Goal: Transaction & Acquisition: Purchase product/service

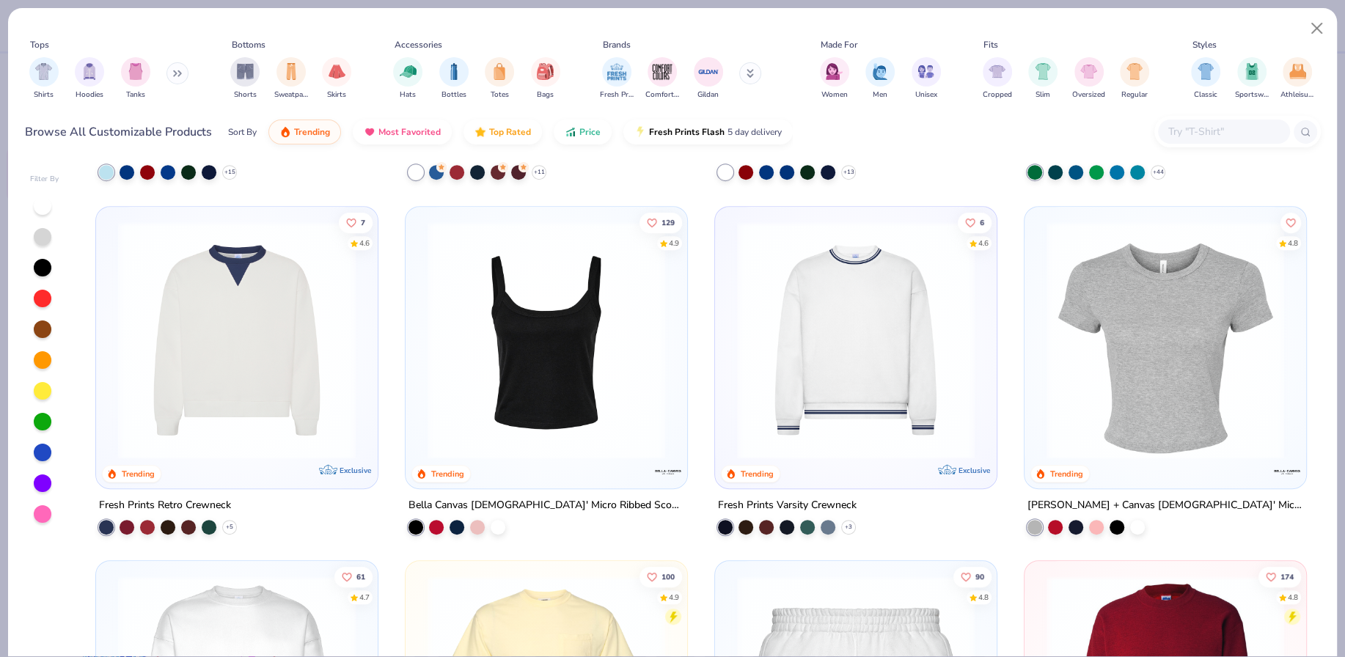
scroll to position [1020, 0]
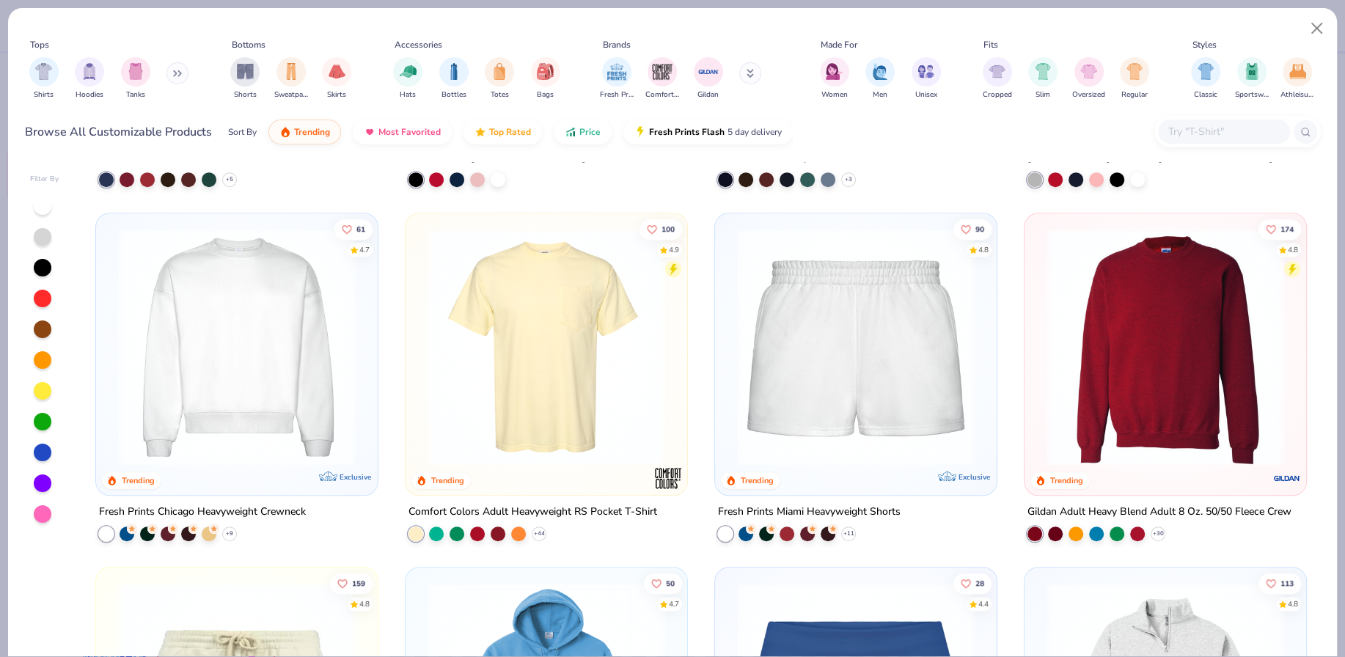
click at [237, 440] on img at bounding box center [237, 347] width 252 height 238
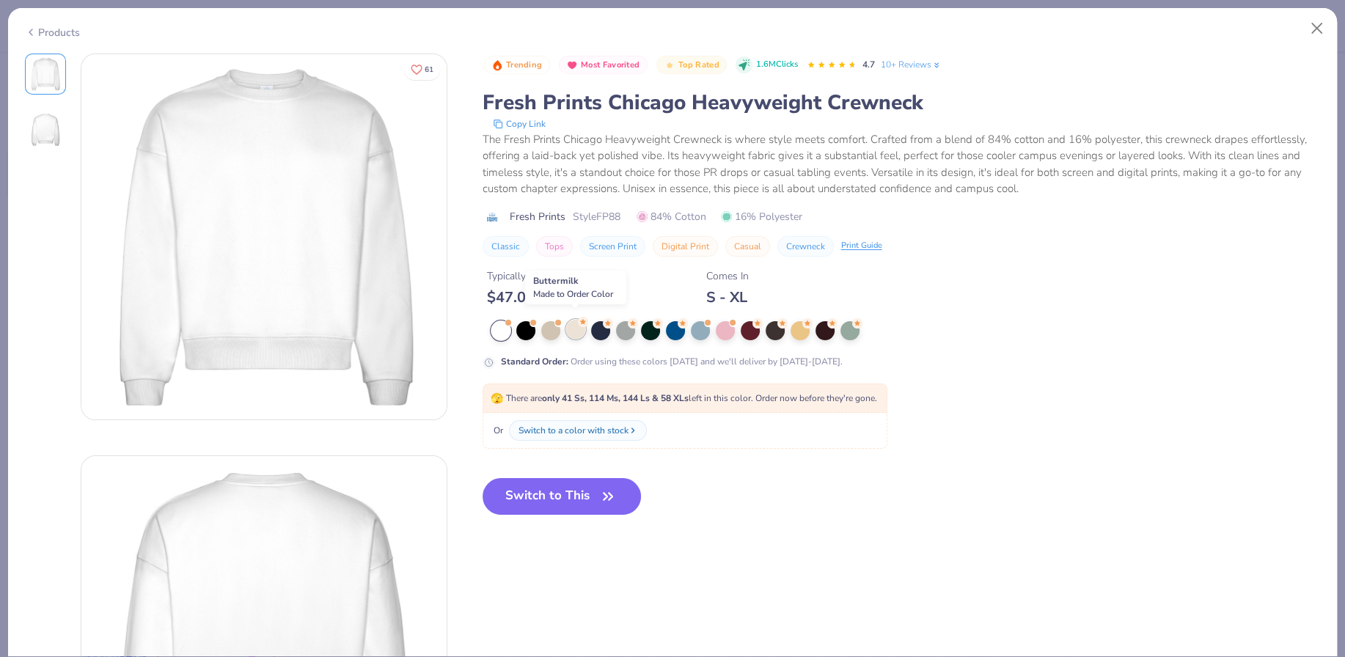
click at [571, 326] on div at bounding box center [575, 329] width 19 height 19
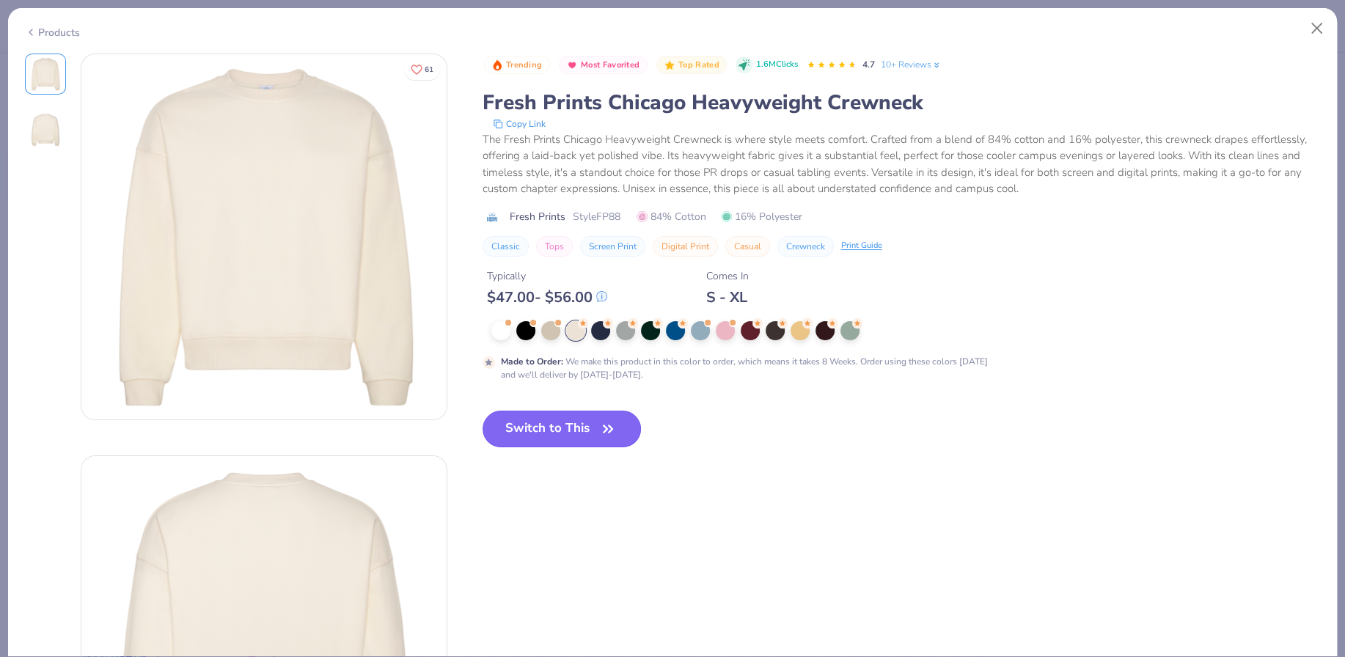
click at [538, 422] on button "Switch to This" at bounding box center [562, 429] width 159 height 37
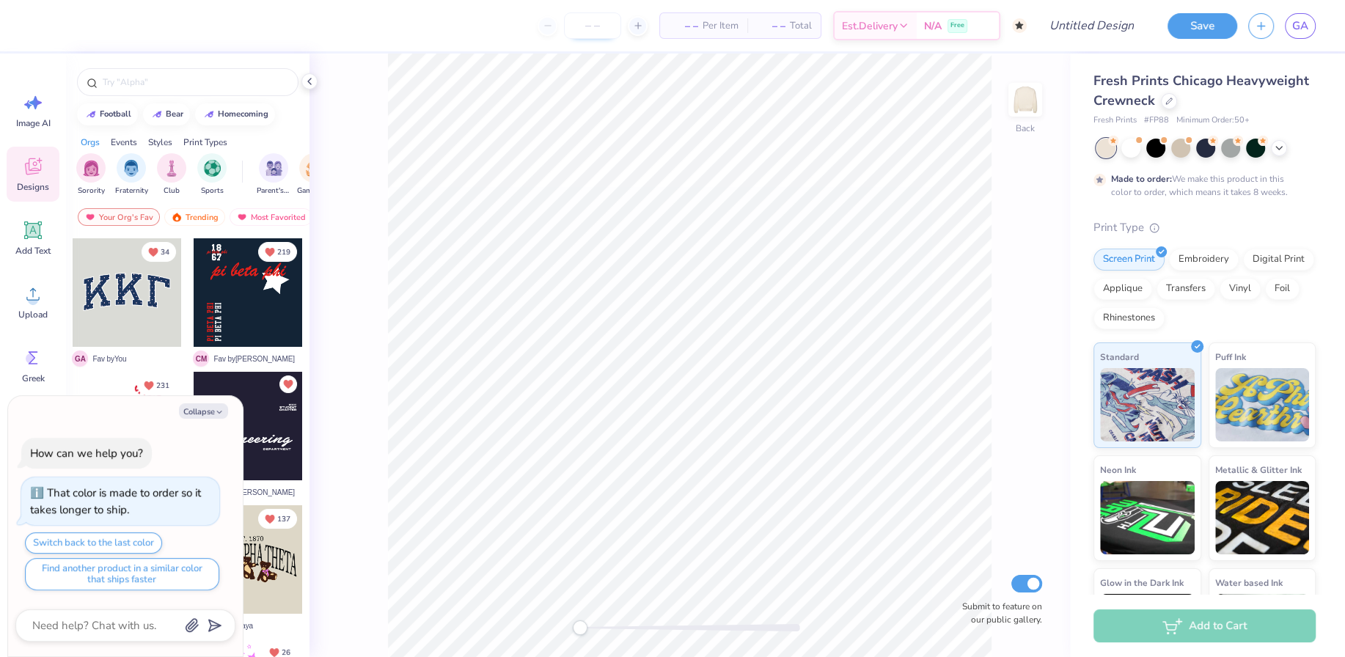
click at [586, 30] on input "number" at bounding box center [592, 25] width 57 height 26
type input "30"
type textarea "x"
type input "50"
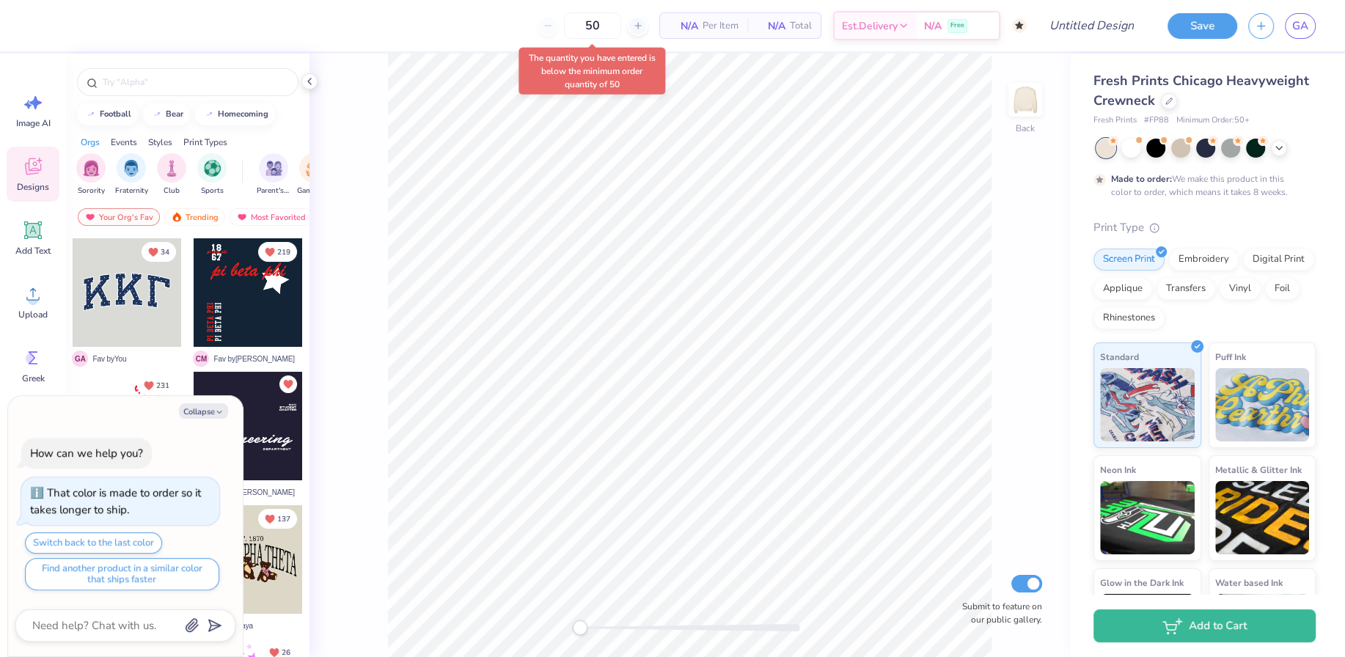
click at [540, 85] on body "50 N/A Per Item N/A Total Est. Delivery N/A Free Design Title Save GA Image AI …" at bounding box center [672, 328] width 1345 height 657
click at [1172, 99] on div at bounding box center [1169, 100] width 16 height 16
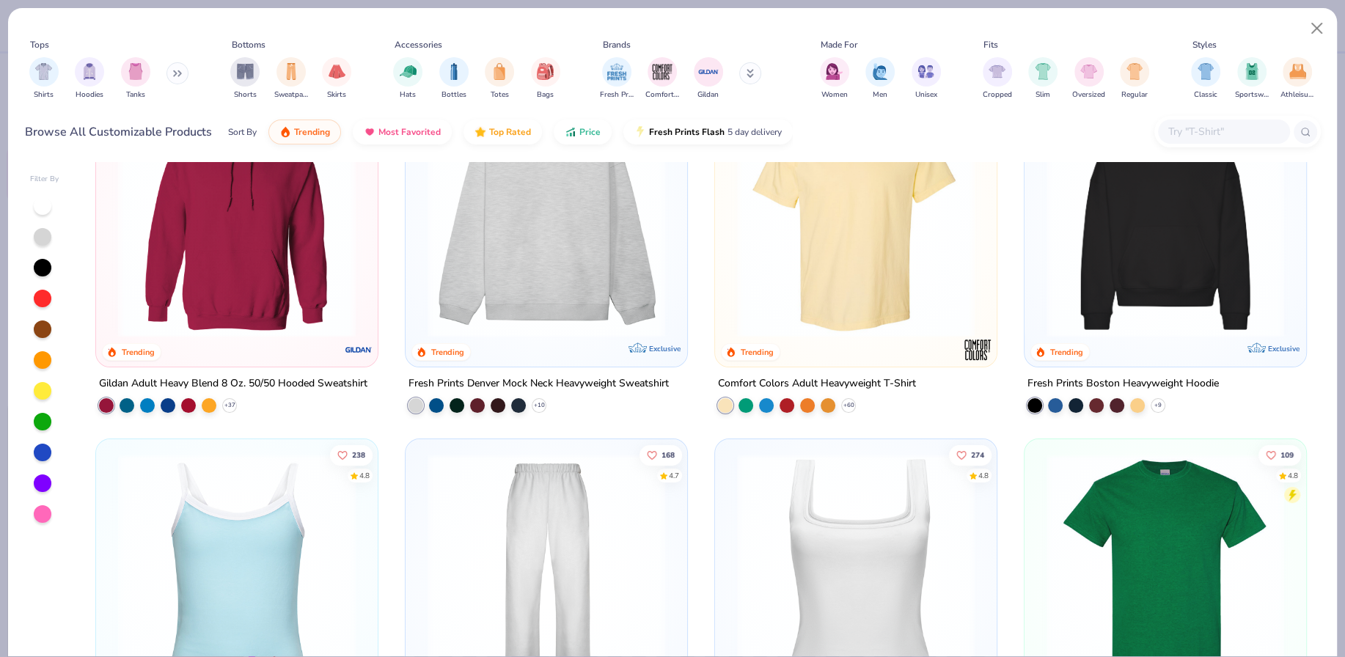
scroll to position [89, 0]
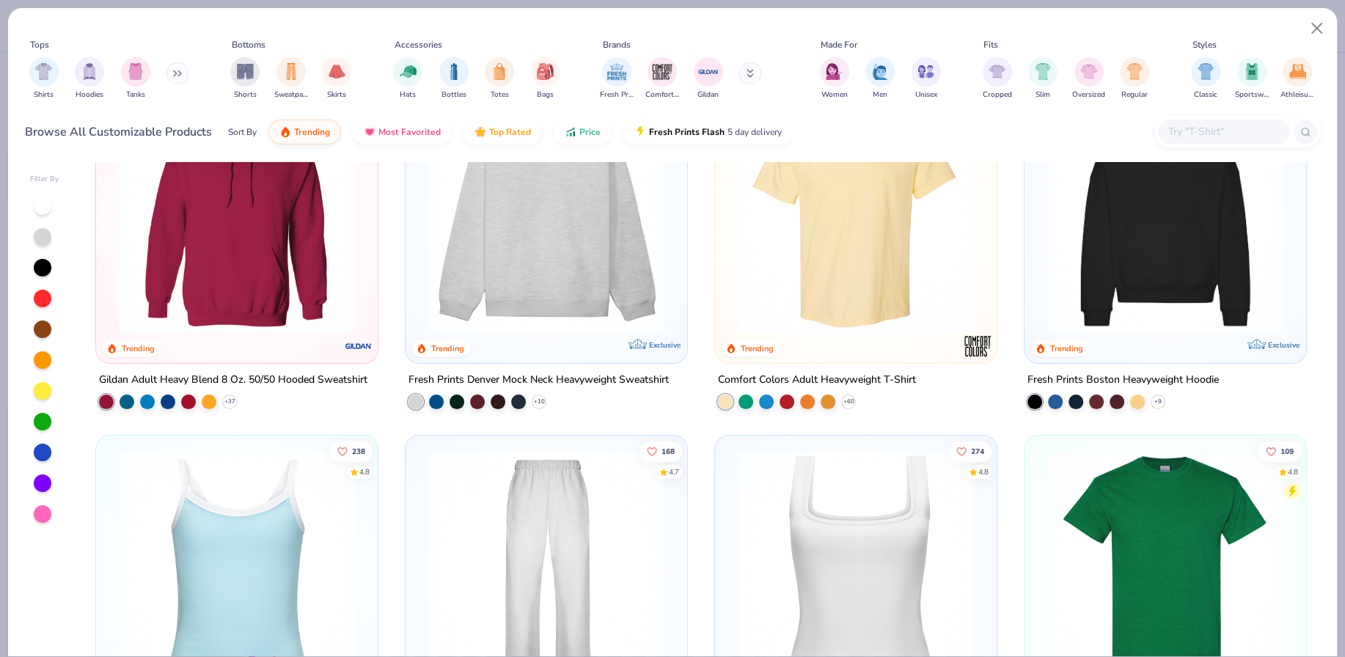
click at [615, 332] on div at bounding box center [546, 219] width 267 height 260
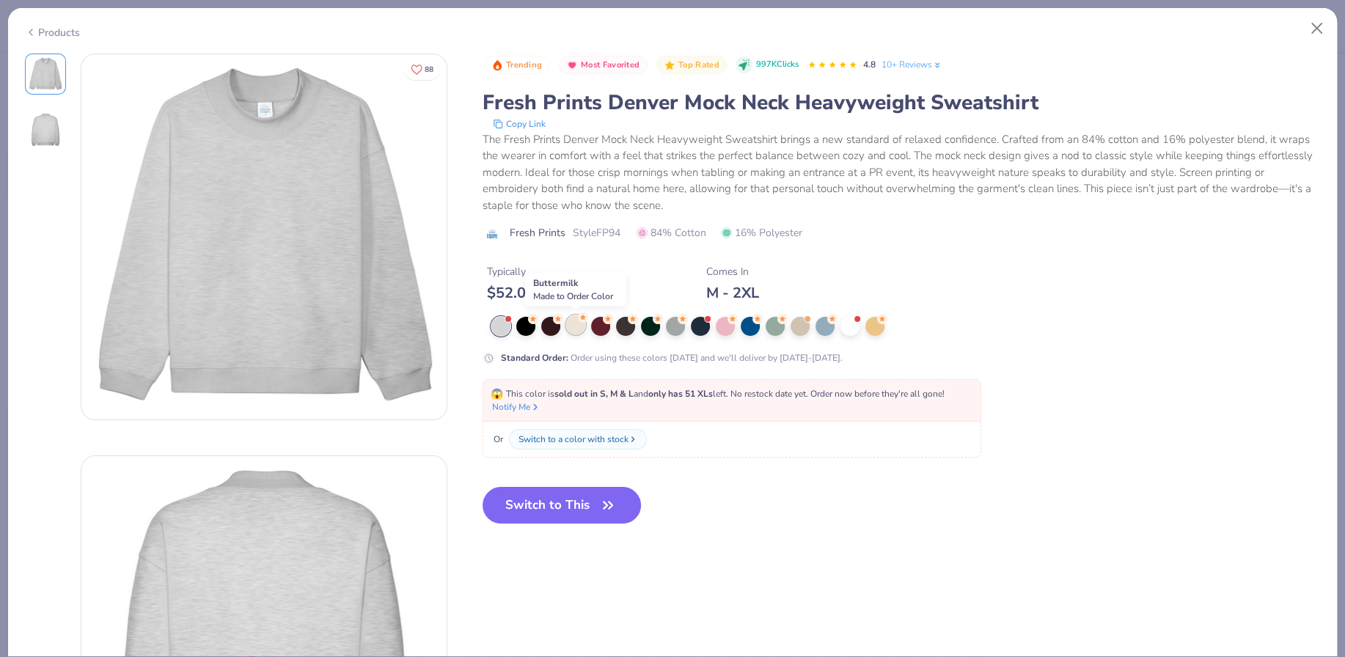
click at [579, 328] on div at bounding box center [575, 324] width 19 height 19
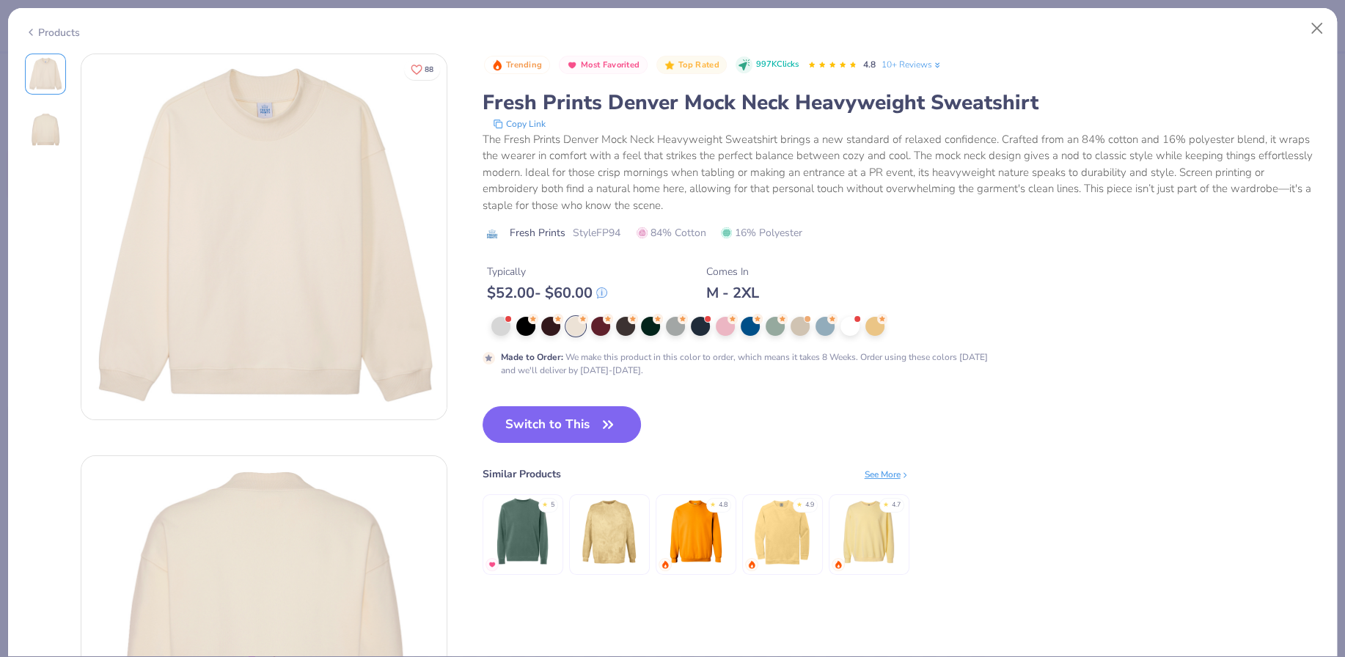
click at [30, 40] on div "Products" at bounding box center [672, 27] width 1329 height 38
click at [51, 32] on div "Products" at bounding box center [52, 32] width 55 height 15
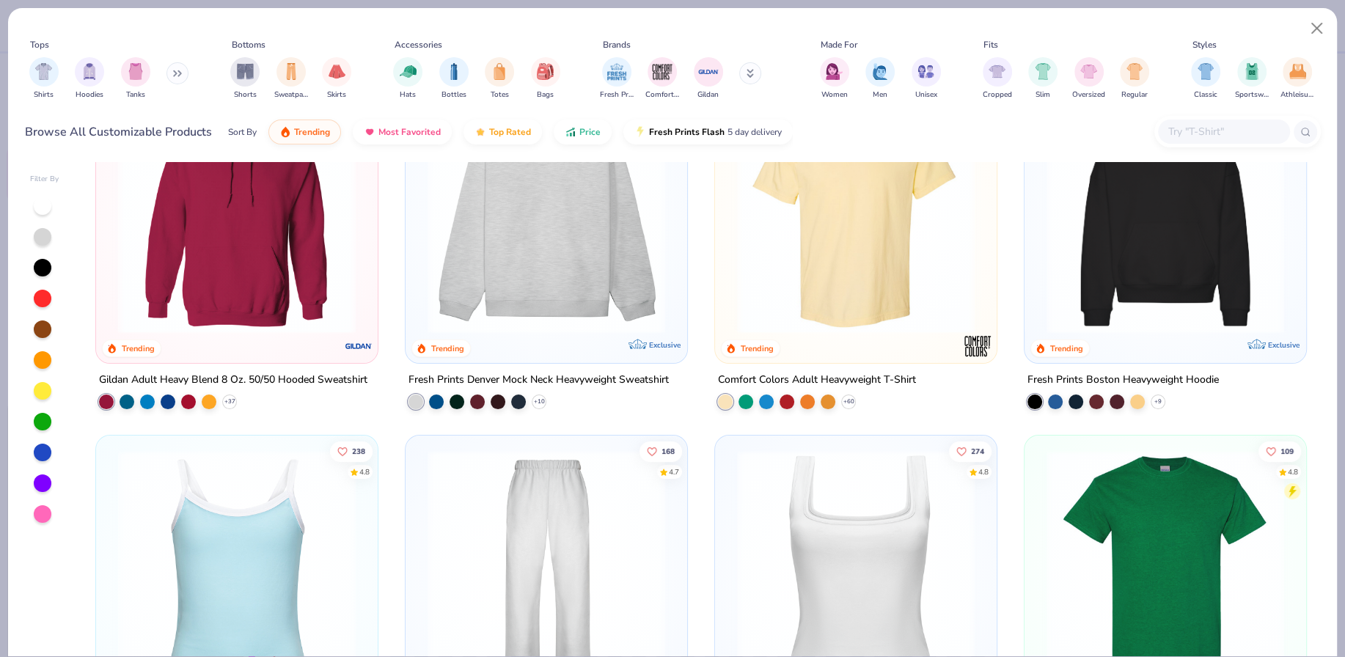
click at [40, 202] on div at bounding box center [43, 206] width 18 height 18
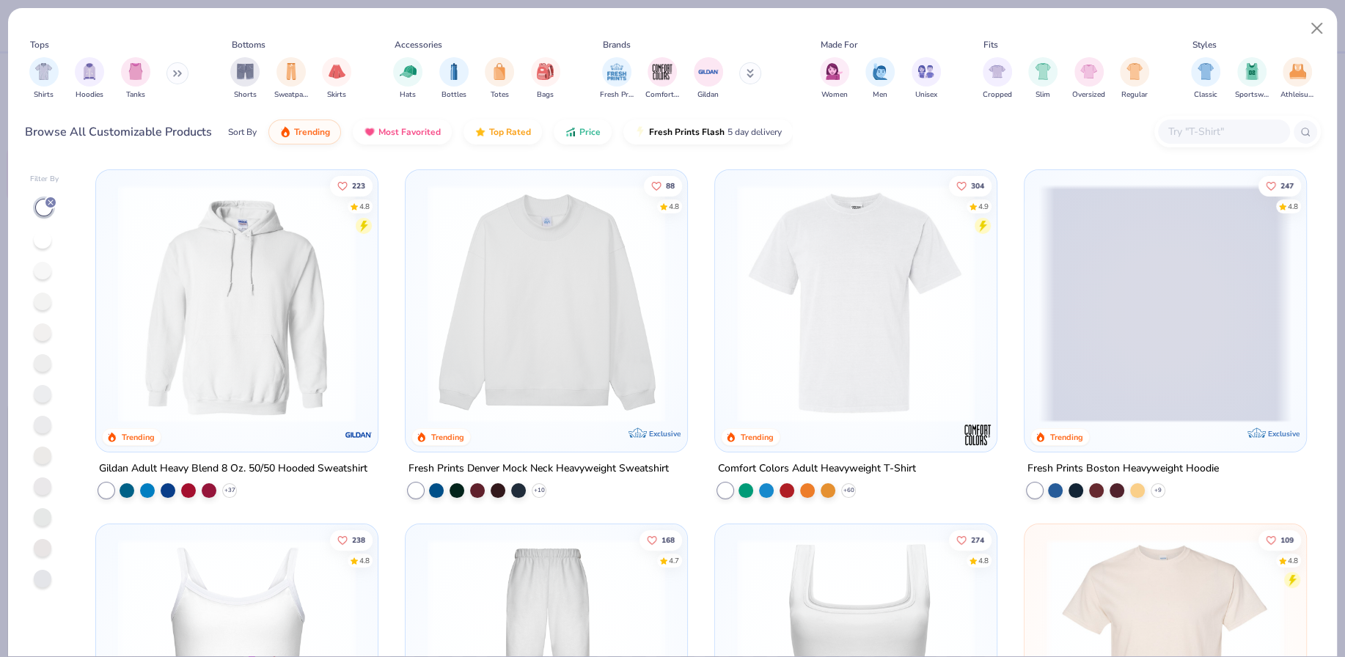
click at [167, 72] on button at bounding box center [178, 73] width 22 height 22
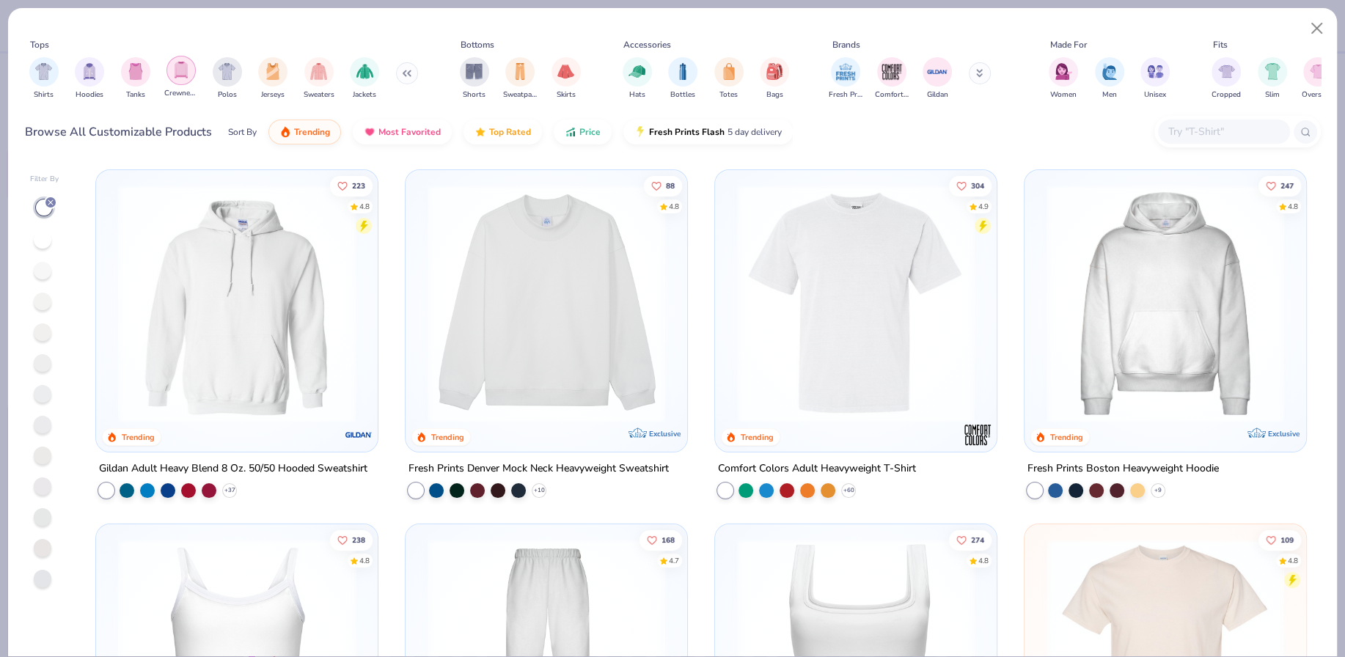
click at [183, 73] on img "filter for Crewnecks" at bounding box center [181, 70] width 16 height 17
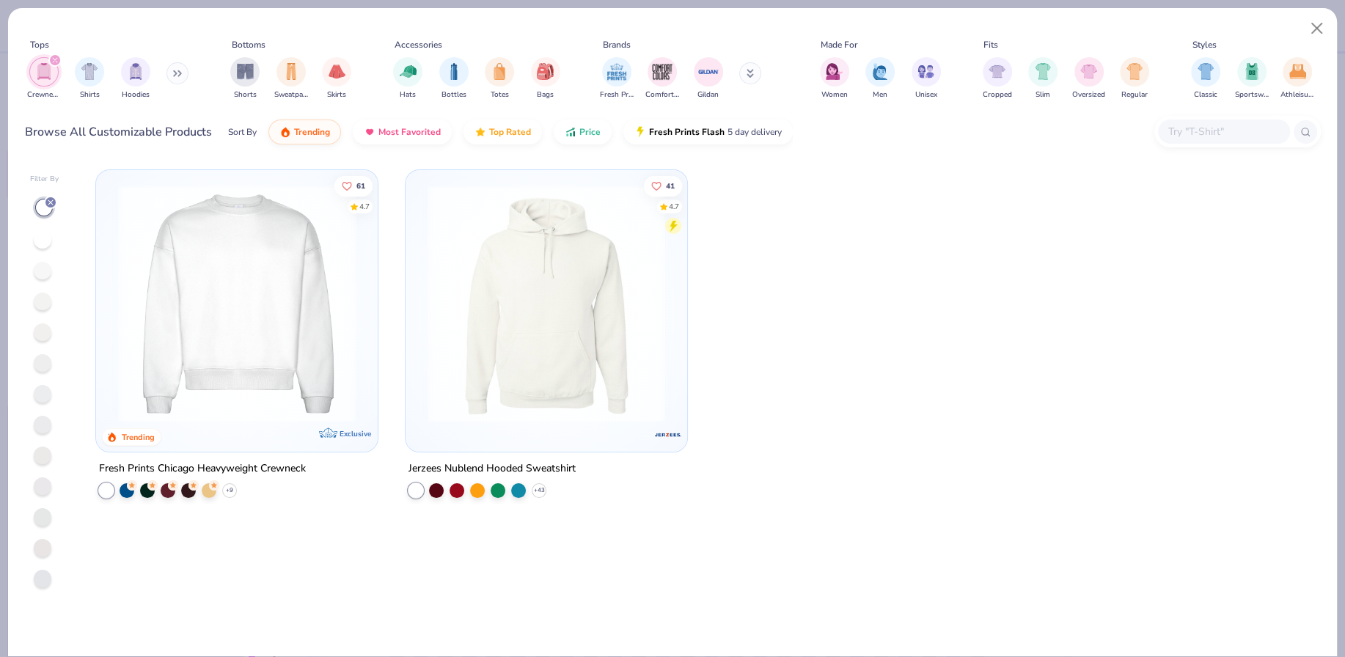
click at [258, 302] on img at bounding box center [237, 304] width 252 height 238
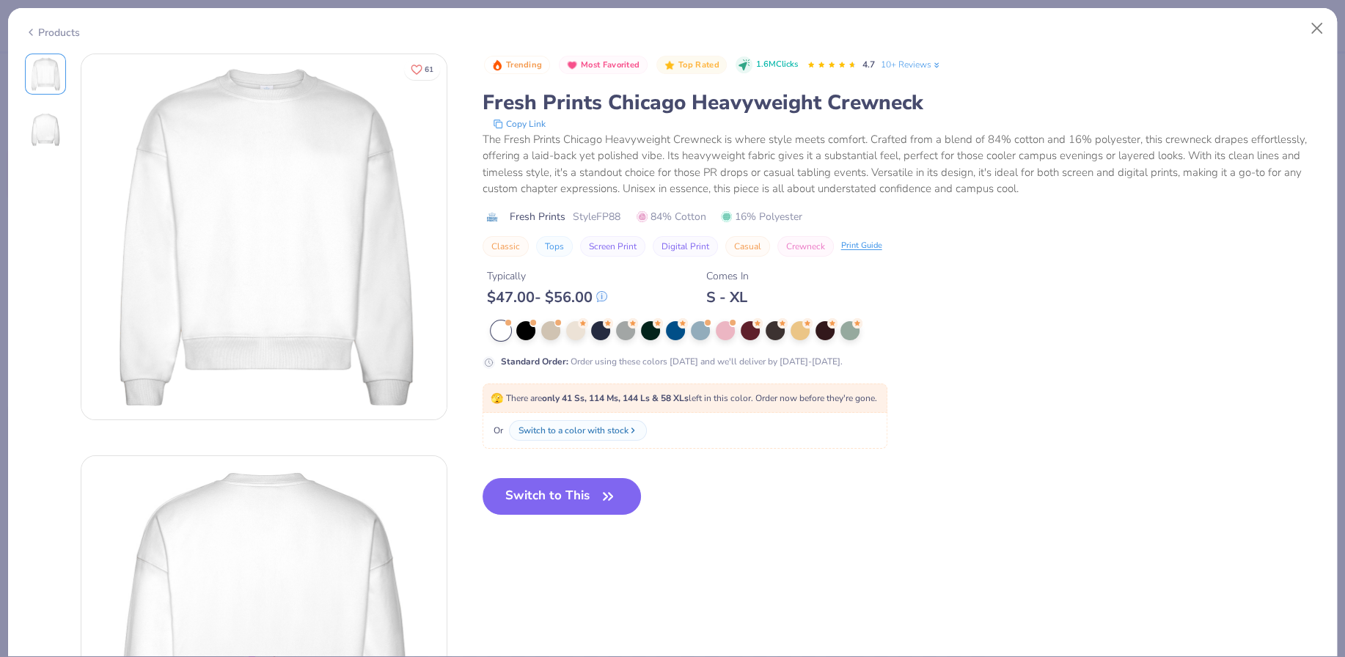
click at [59, 27] on div "Products" at bounding box center [52, 32] width 55 height 15
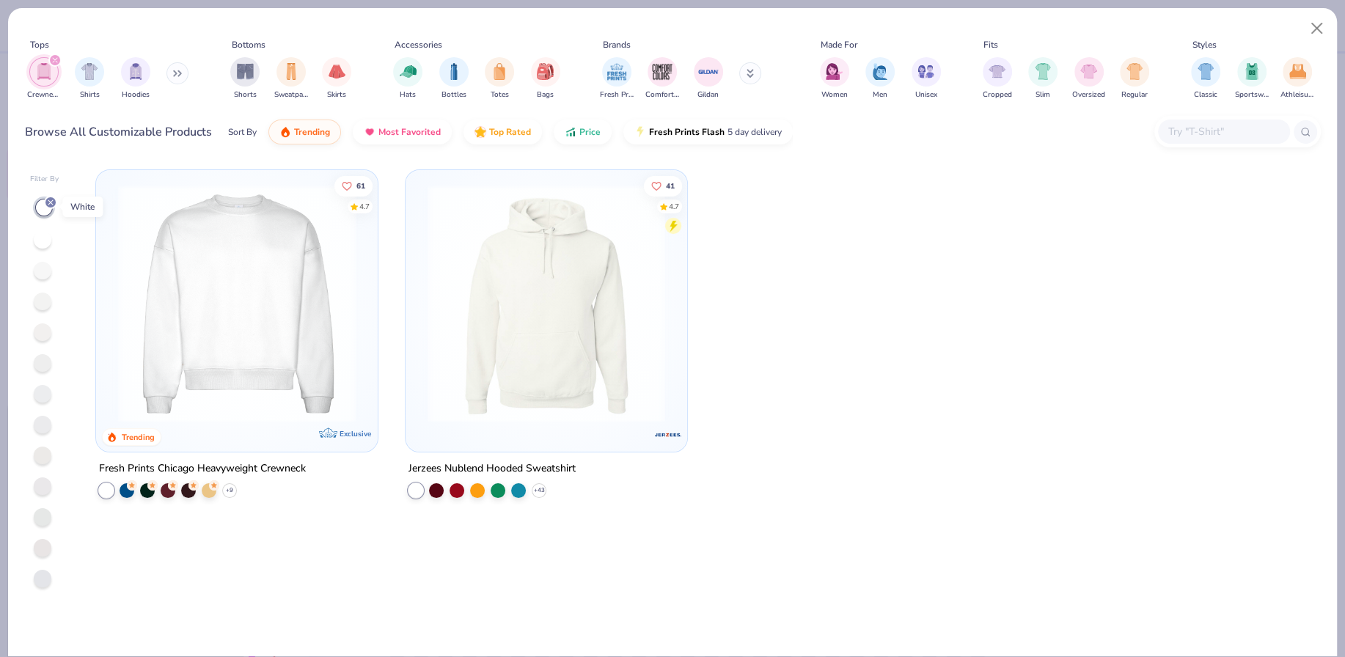
click at [52, 198] on icon at bounding box center [50, 202] width 9 height 9
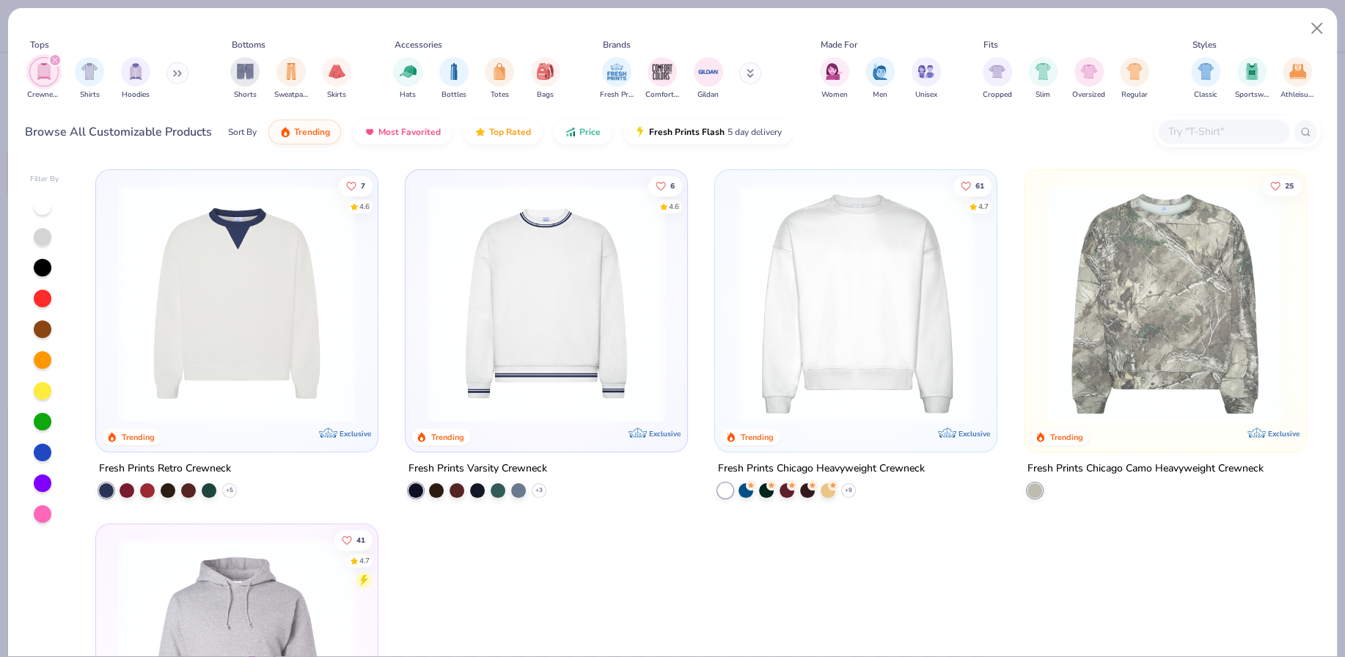
click at [52, 59] on icon "filter for Crewnecks" at bounding box center [55, 60] width 6 height 6
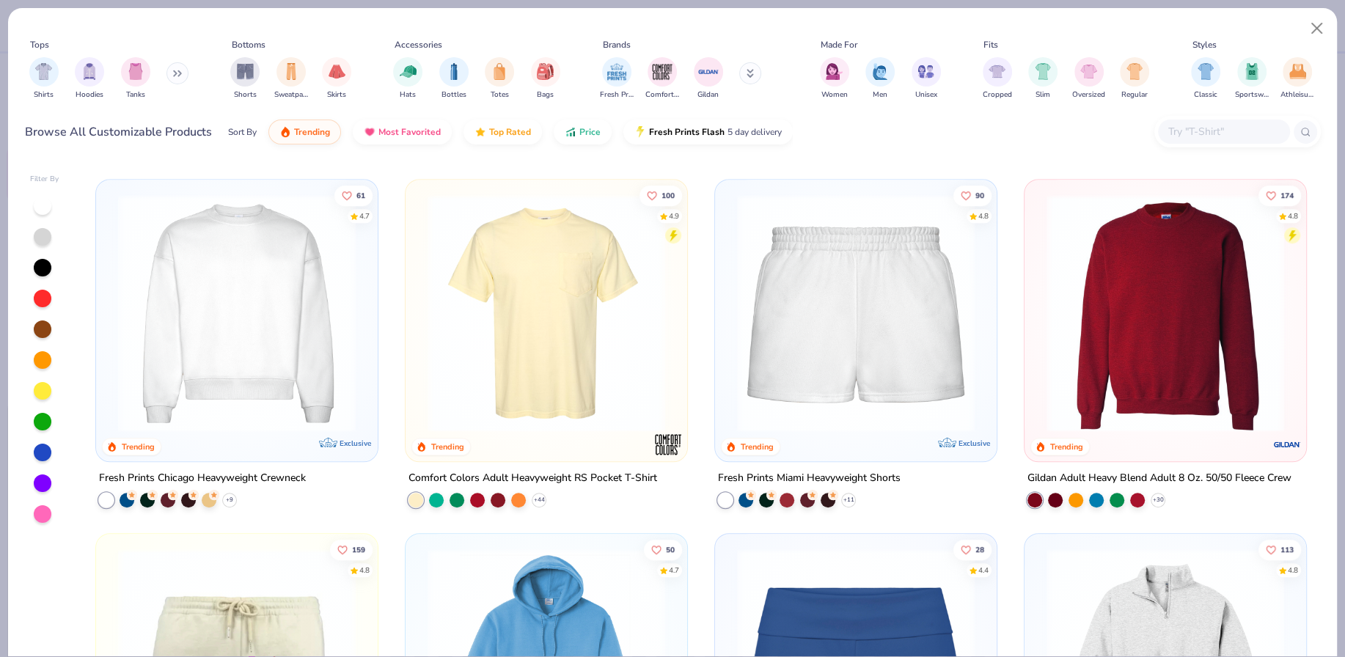
scroll to position [943, 0]
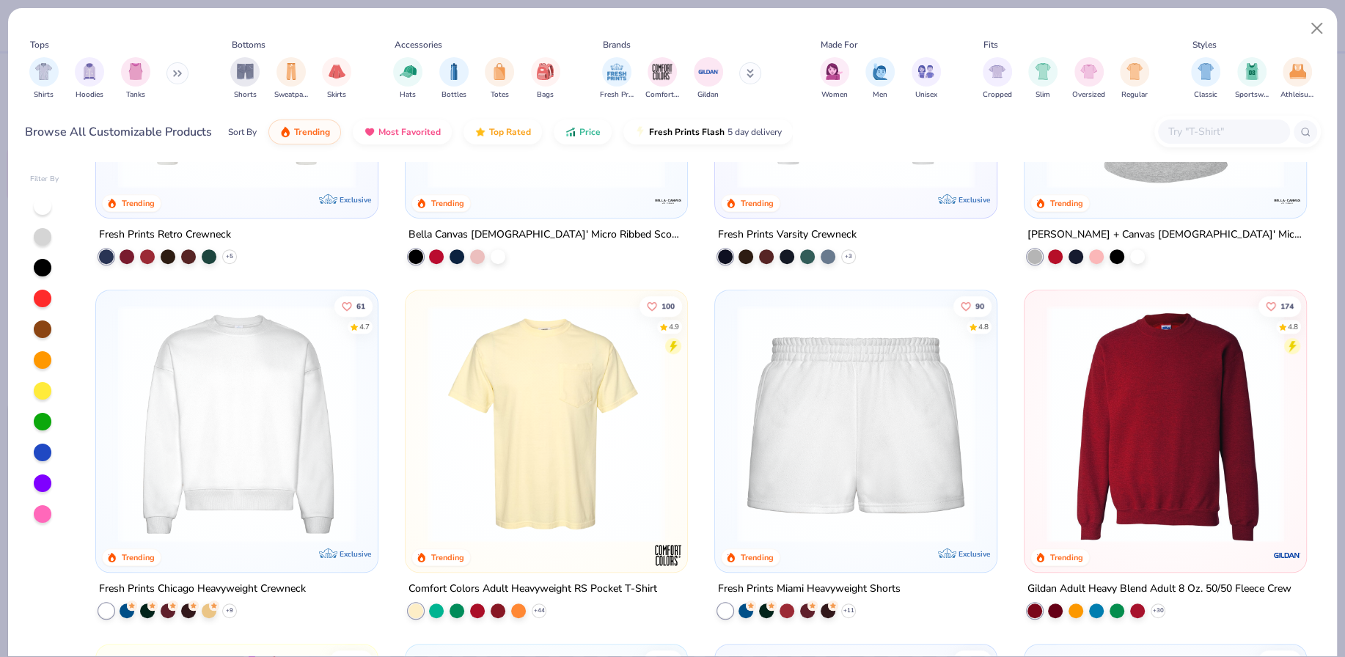
click at [1159, 390] on img at bounding box center [1165, 424] width 252 height 238
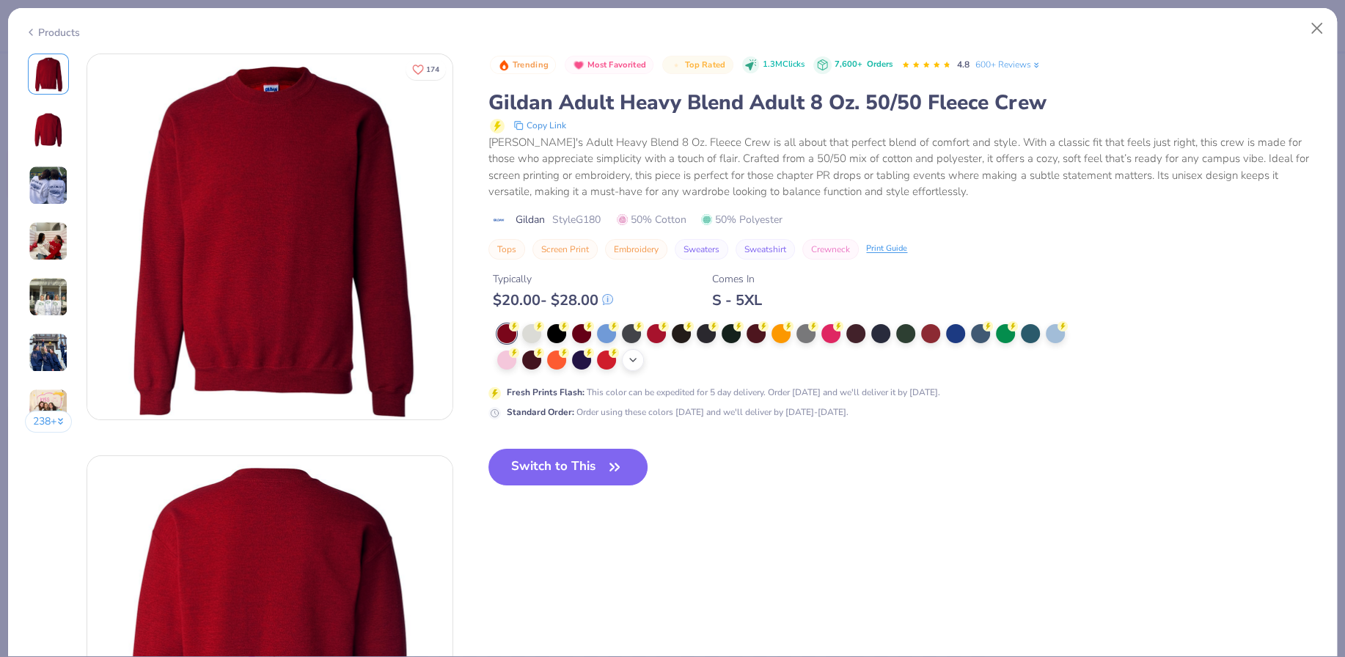
click at [632, 359] on polyline at bounding box center [633, 360] width 6 height 3
click at [783, 362] on div at bounding box center [781, 358] width 19 height 19
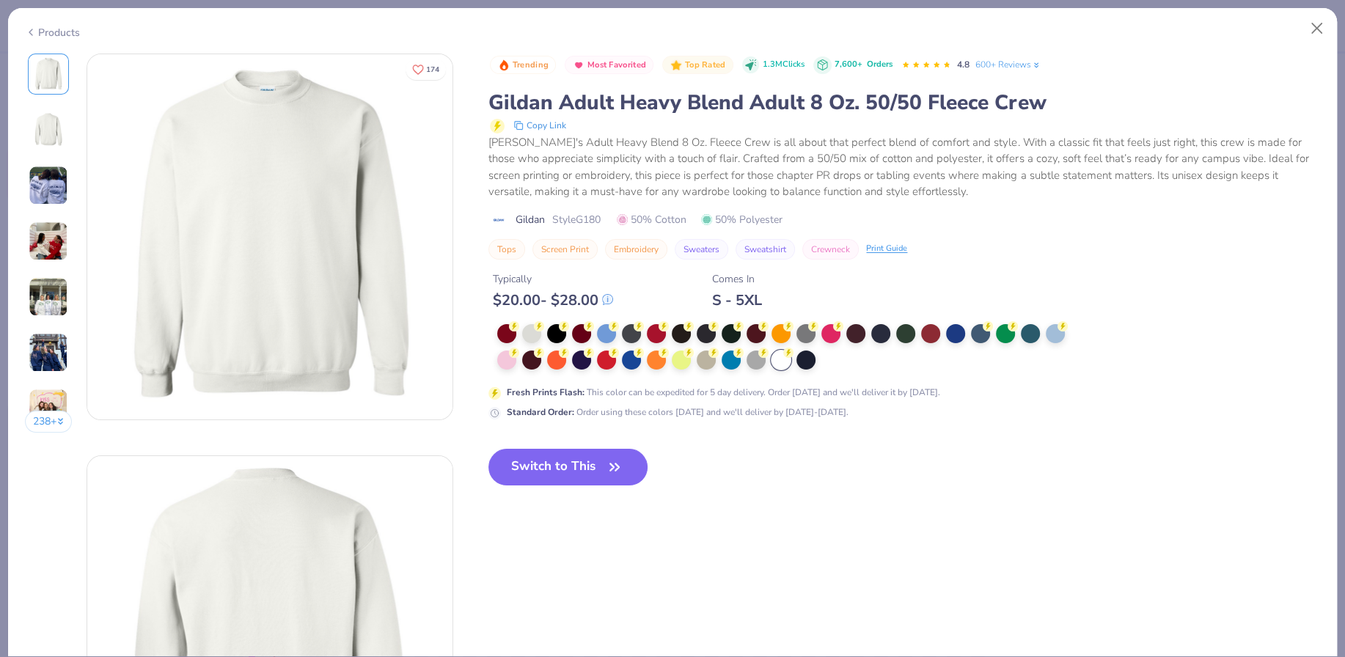
drag, startPoint x: 545, startPoint y: 463, endPoint x: 54, endPoint y: 301, distance: 517.5
click at [546, 463] on button "Switch to This" at bounding box center [568, 467] width 159 height 37
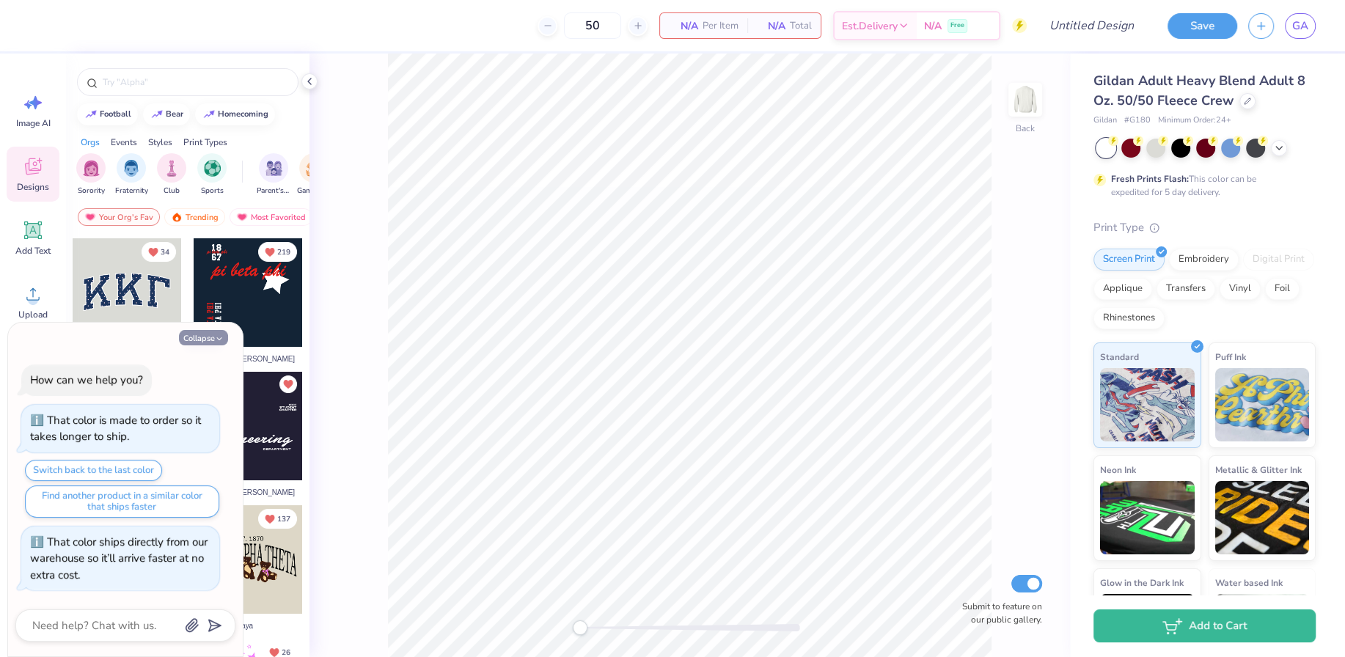
click at [211, 334] on button "Collapse" at bounding box center [203, 337] width 49 height 15
type textarea "x"
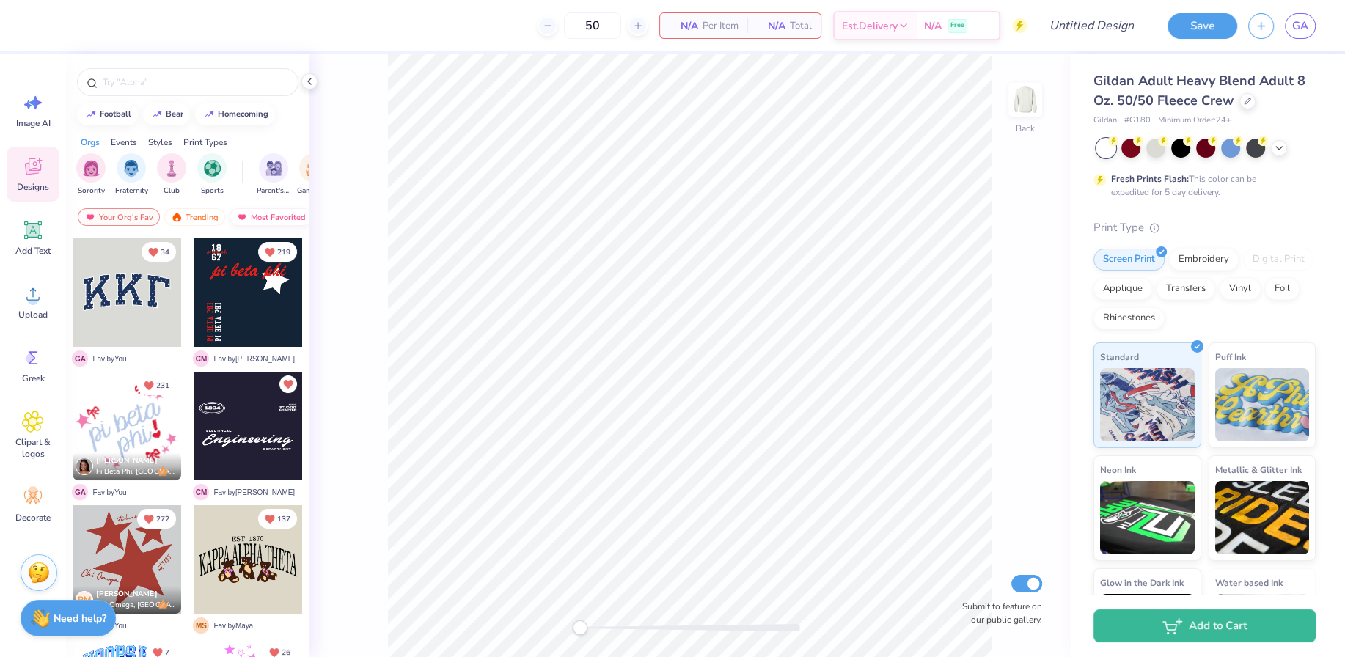
click at [255, 216] on div "Most Favorited" at bounding box center [271, 217] width 83 height 18
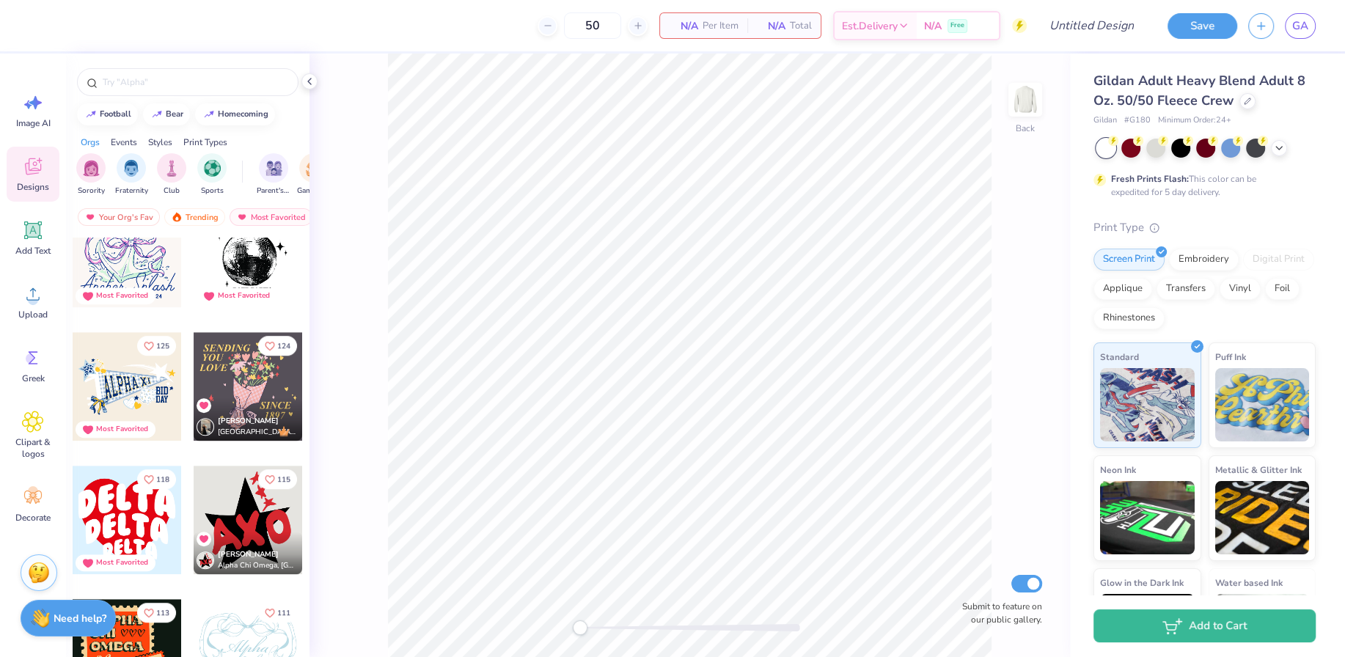
scroll to position [980, 0]
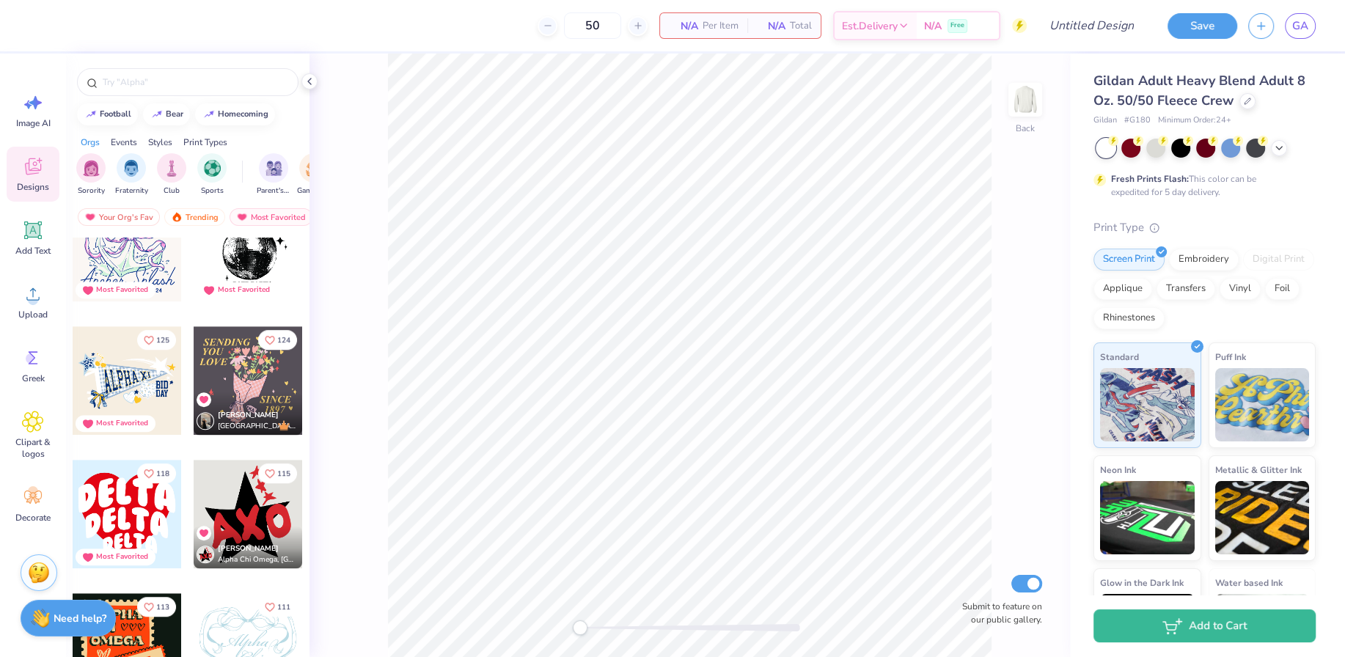
click at [115, 377] on div at bounding box center [127, 380] width 109 height 109
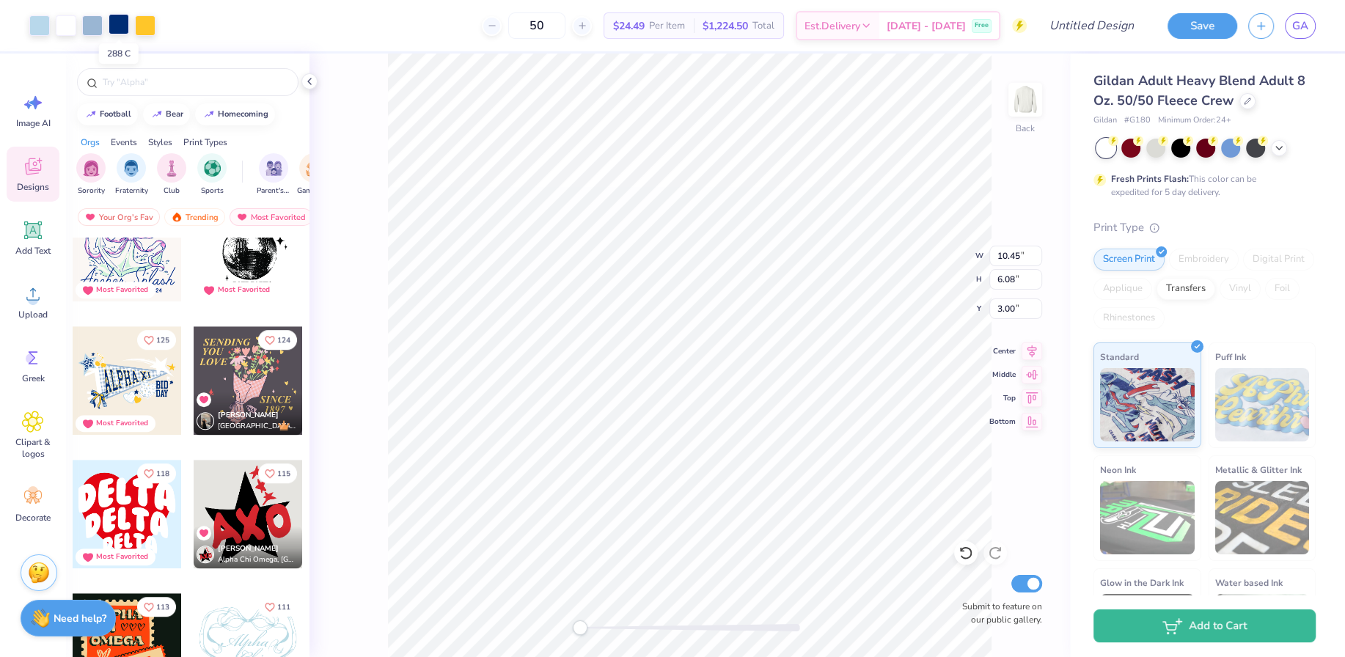
click at [117, 22] on div at bounding box center [119, 24] width 21 height 21
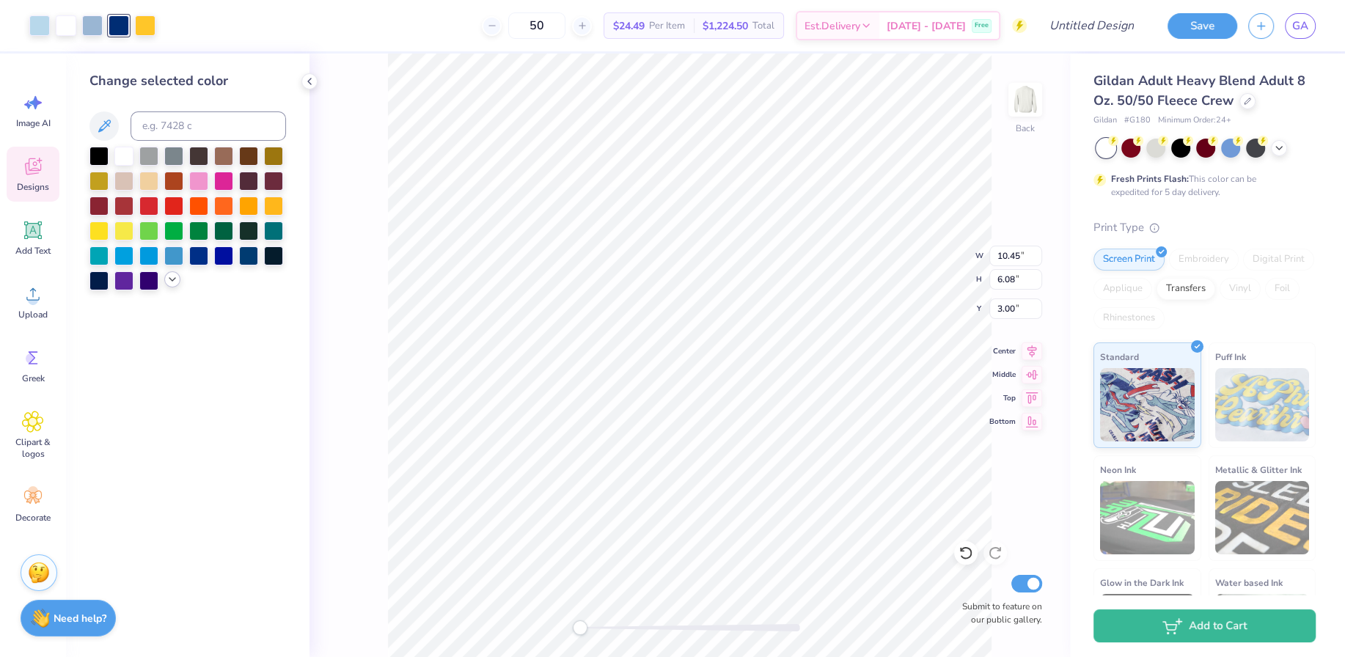
click at [170, 280] on icon at bounding box center [173, 280] width 12 height 12
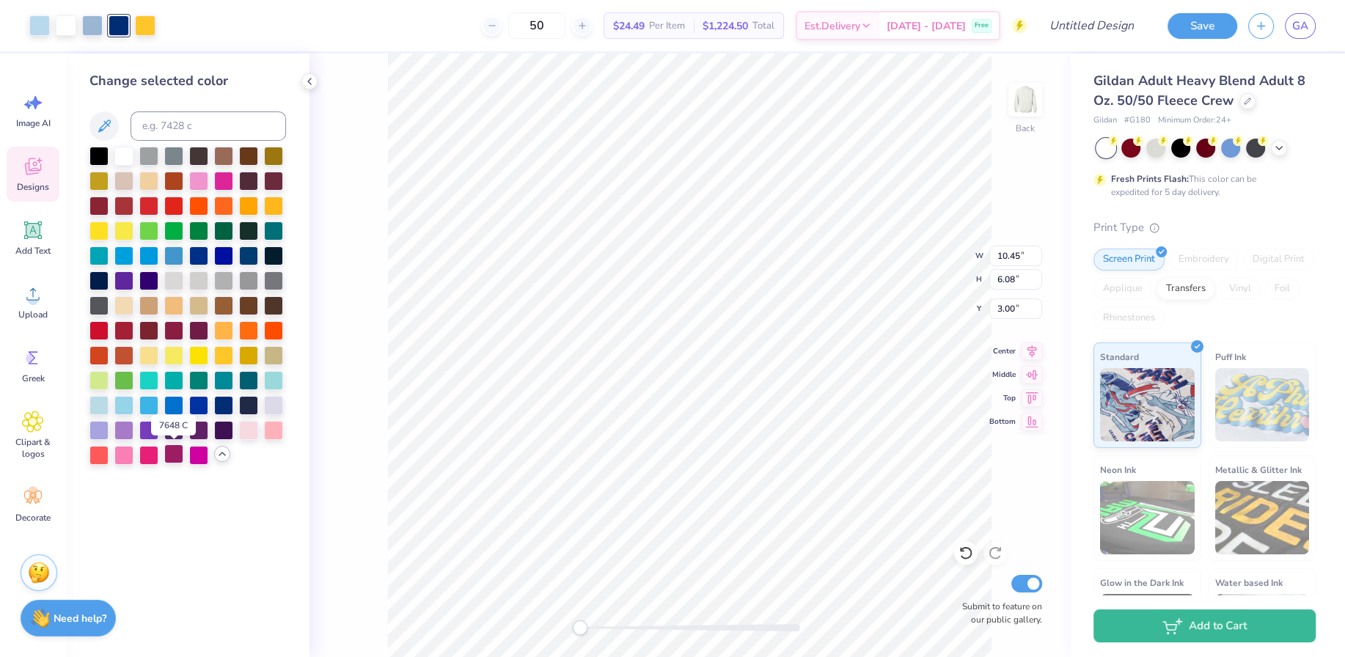
click at [172, 456] on div at bounding box center [173, 454] width 19 height 19
click at [126, 456] on div at bounding box center [123, 454] width 19 height 19
click at [93, 25] on div at bounding box center [92, 24] width 21 height 21
click at [174, 456] on div at bounding box center [173, 454] width 19 height 19
click at [129, 453] on div at bounding box center [123, 454] width 19 height 19
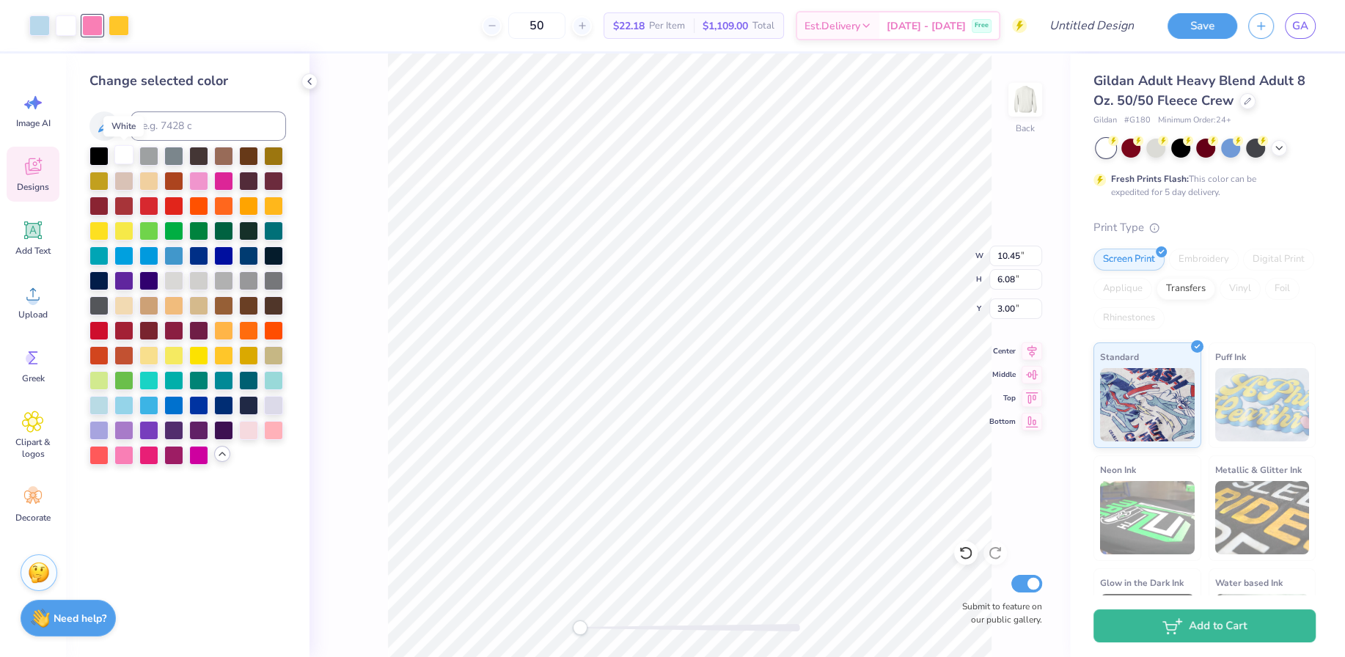
click at [123, 155] on div at bounding box center [123, 154] width 19 height 19
click at [119, 455] on div at bounding box center [123, 454] width 19 height 19
click at [169, 456] on div at bounding box center [173, 454] width 19 height 19
click at [972, 550] on icon at bounding box center [966, 553] width 15 height 15
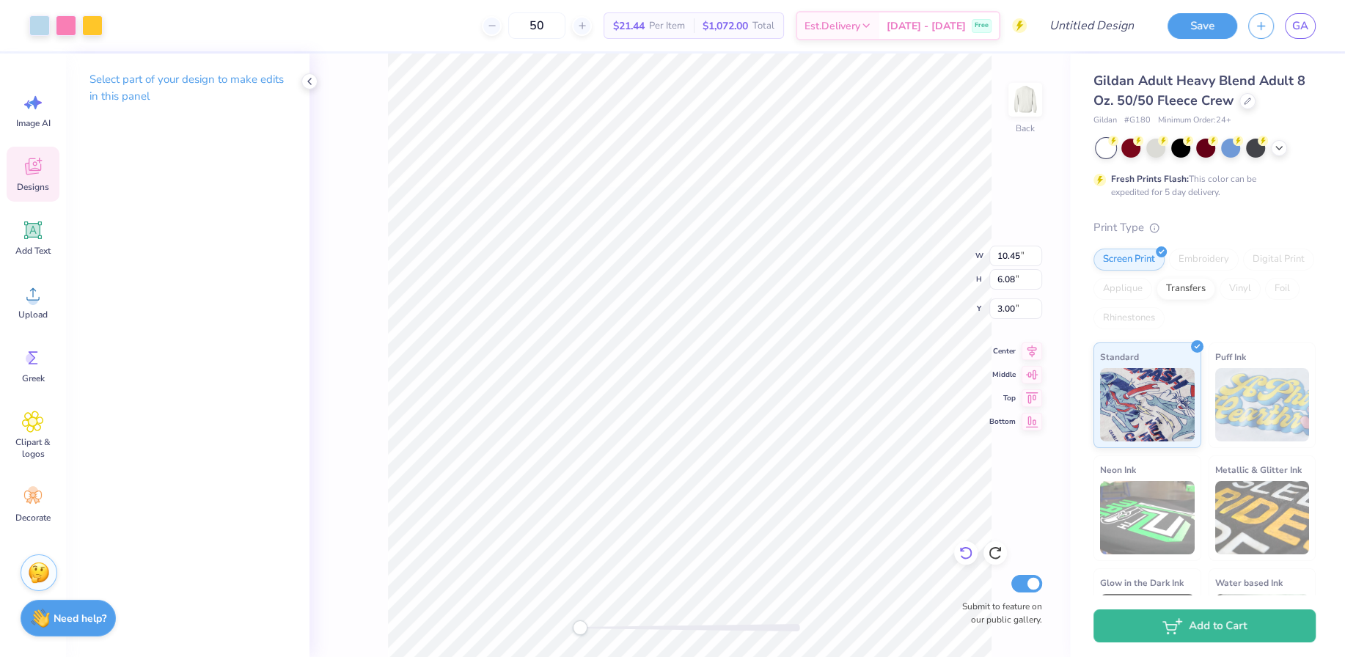
click at [972, 550] on icon at bounding box center [966, 553] width 15 height 15
click at [120, 22] on div at bounding box center [119, 24] width 21 height 21
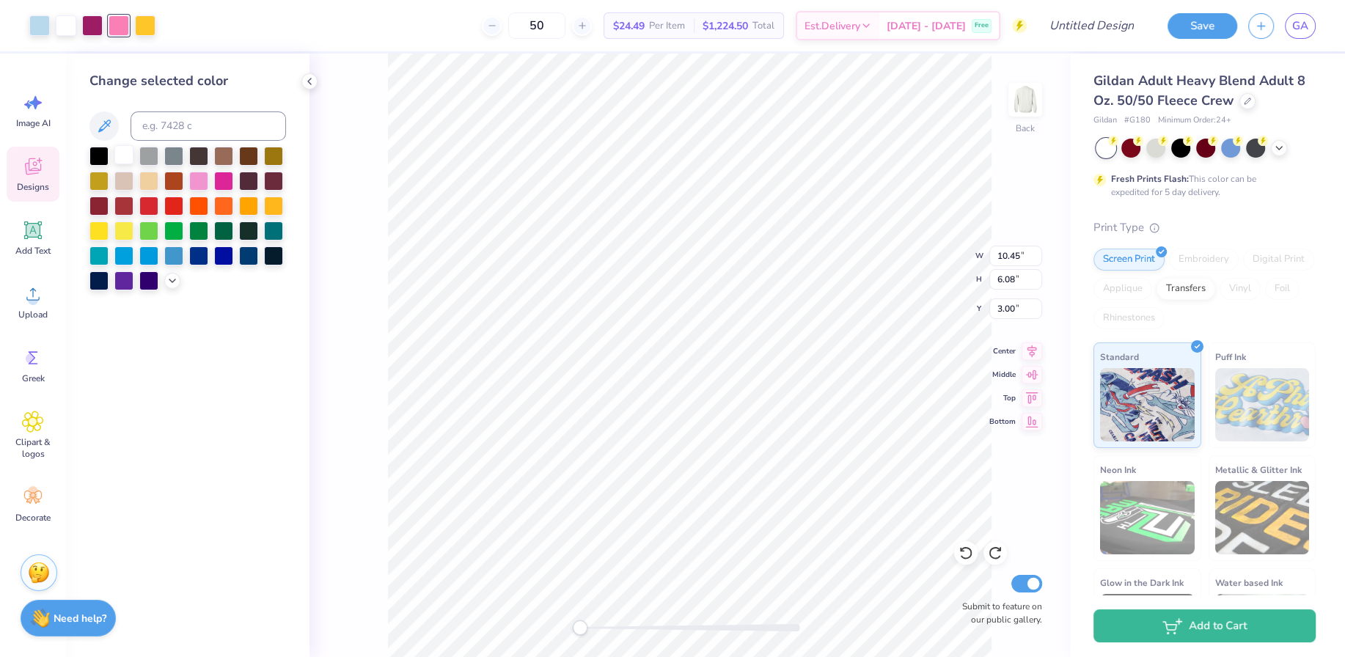
click at [121, 156] on div at bounding box center [123, 154] width 19 height 19
click at [169, 280] on icon at bounding box center [173, 280] width 12 height 12
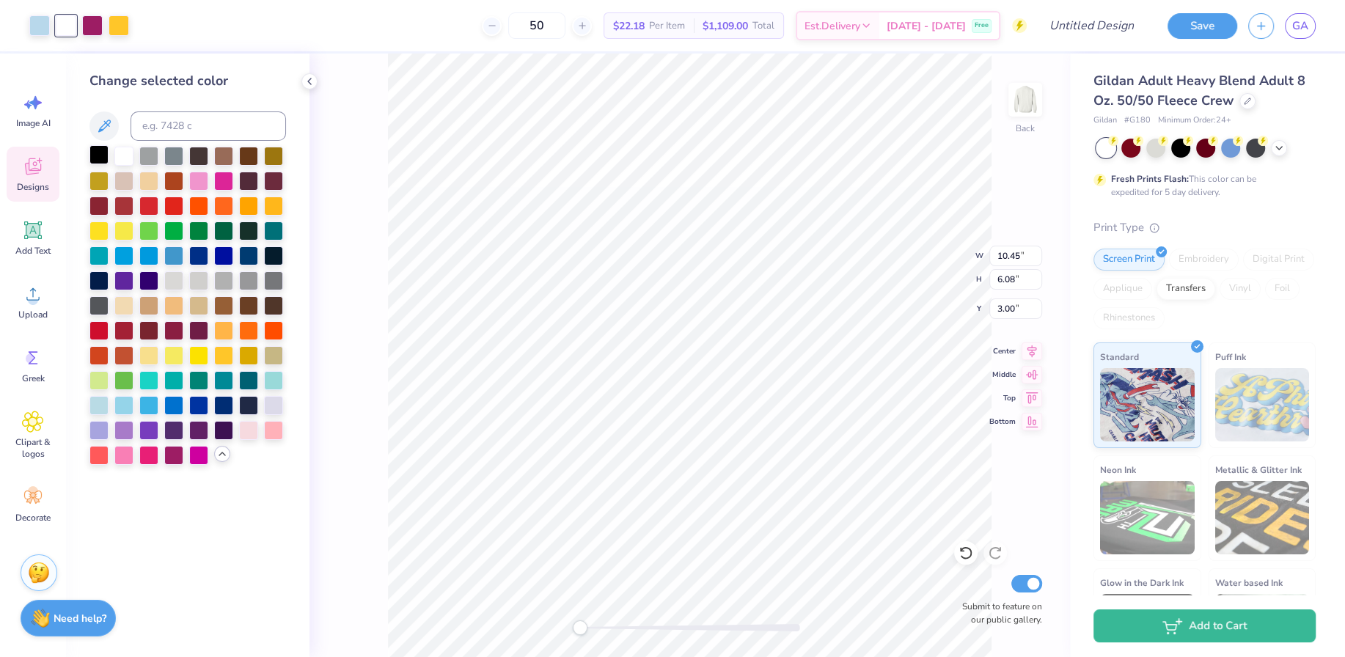
click at [100, 153] on div at bounding box center [98, 154] width 19 height 19
click at [170, 450] on div at bounding box center [173, 454] width 19 height 19
click at [963, 553] on icon at bounding box center [966, 553] width 15 height 15
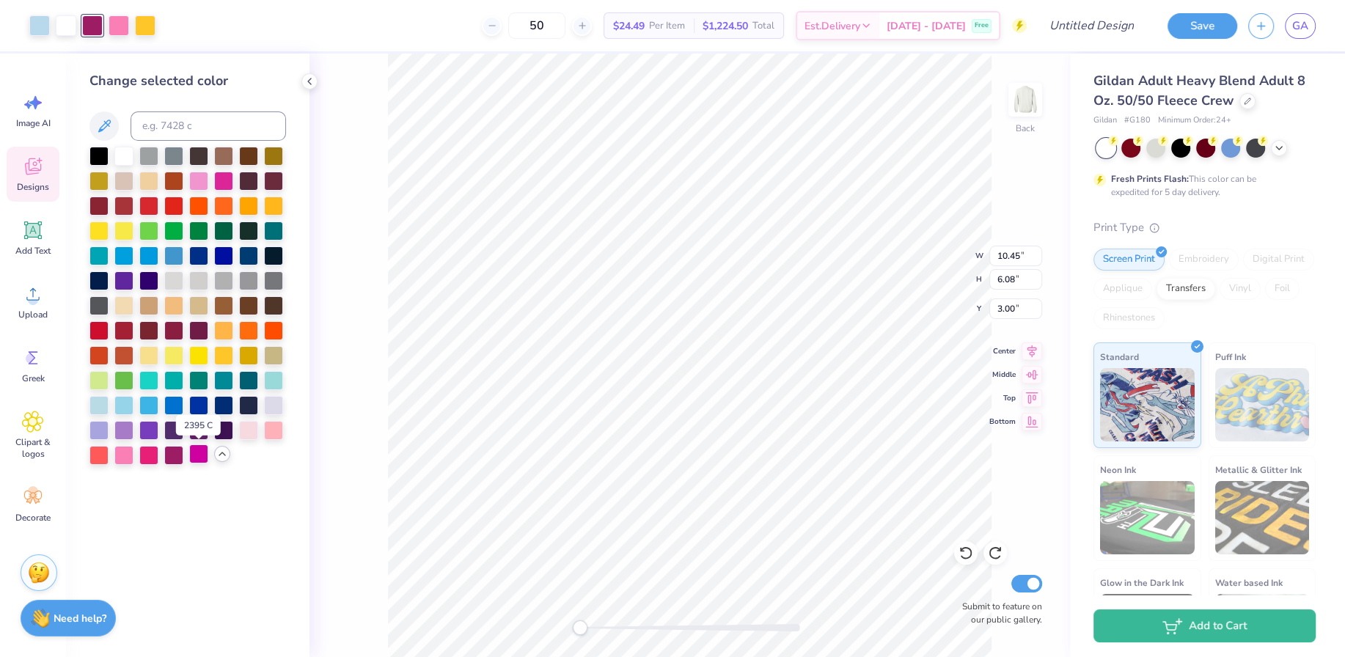
click at [199, 461] on div at bounding box center [198, 454] width 19 height 19
click at [114, 28] on div at bounding box center [119, 24] width 21 height 21
click at [167, 447] on div at bounding box center [173, 454] width 19 height 19
click at [95, 21] on div at bounding box center [92, 24] width 21 height 21
click at [273, 432] on div at bounding box center [273, 429] width 19 height 19
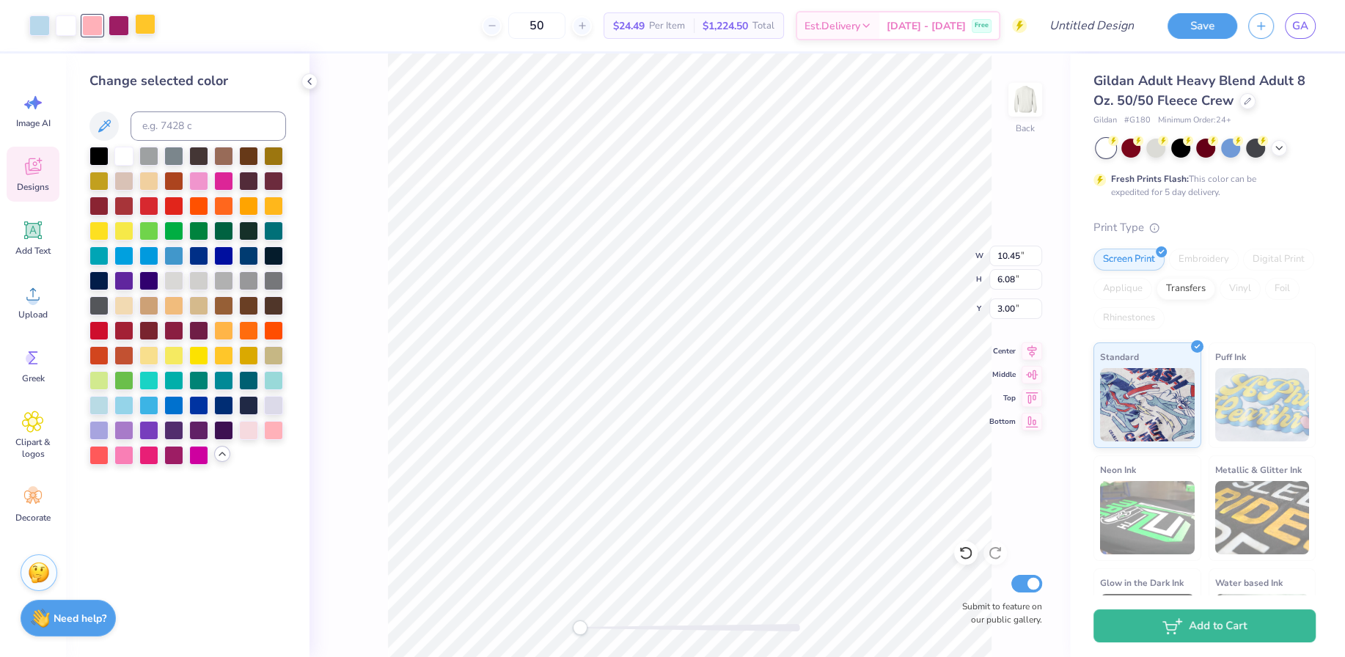
click at [147, 26] on div at bounding box center [145, 24] width 21 height 21
click at [121, 22] on div at bounding box center [119, 24] width 21 height 21
click at [199, 175] on div at bounding box center [198, 179] width 19 height 19
click at [144, 23] on div at bounding box center [145, 24] width 21 height 21
click at [147, 456] on div at bounding box center [148, 454] width 19 height 19
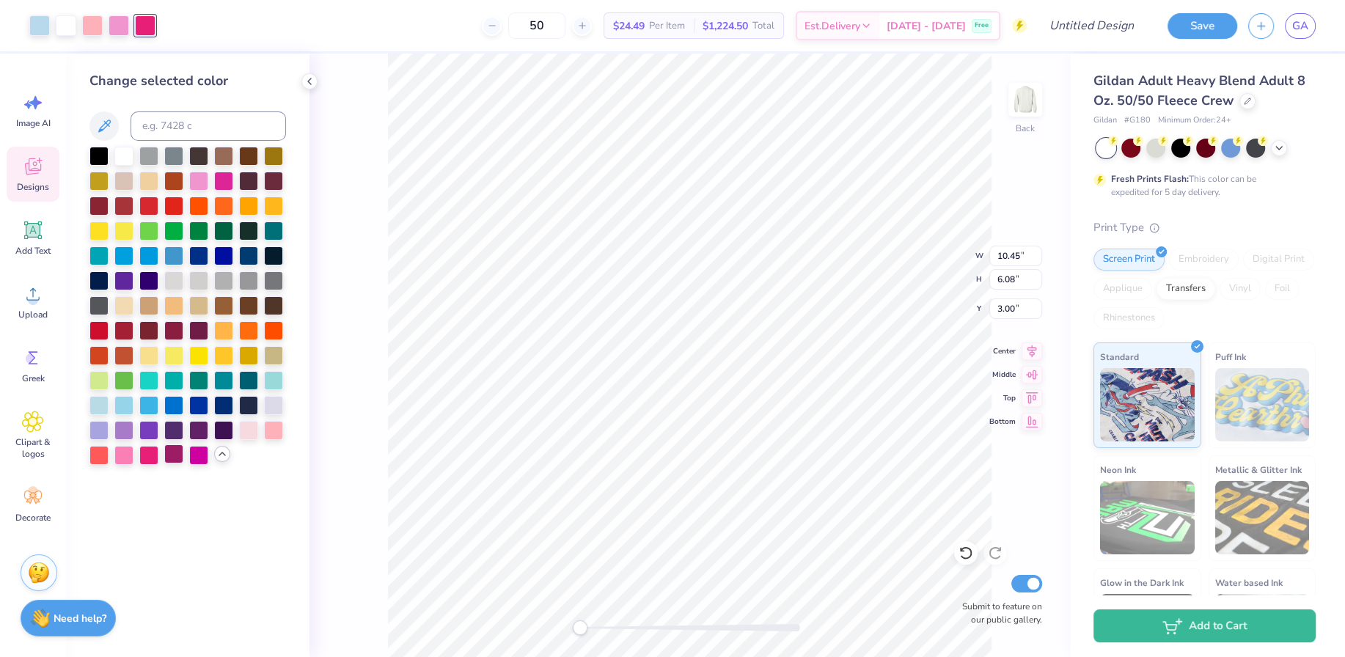
click at [169, 458] on div at bounding box center [173, 454] width 19 height 19
click at [67, 29] on div at bounding box center [66, 24] width 21 height 21
click at [250, 436] on div at bounding box center [248, 429] width 19 height 19
click at [117, 23] on div at bounding box center [119, 24] width 21 height 21
click at [47, 26] on div at bounding box center [39, 24] width 21 height 21
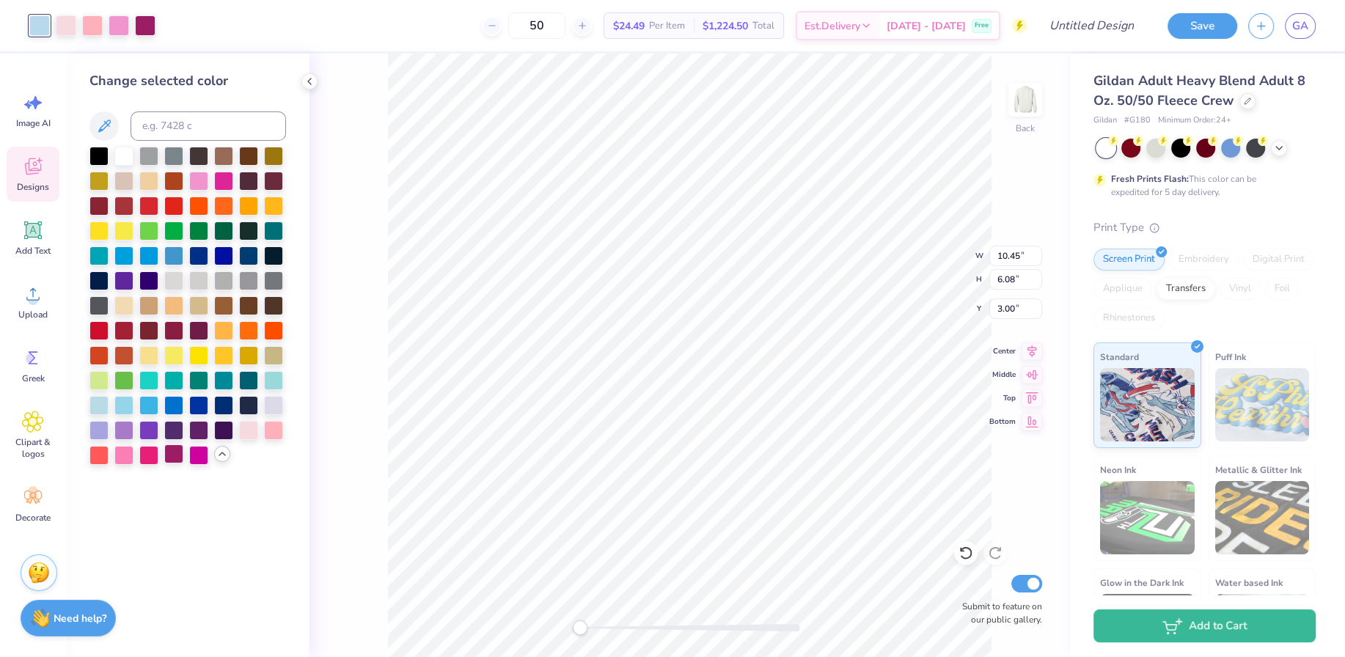
click at [169, 453] on div at bounding box center [173, 454] width 19 height 19
click at [88, 29] on div at bounding box center [92, 24] width 21 height 21
click at [178, 454] on div at bounding box center [173, 454] width 19 height 19
click at [153, 150] on div at bounding box center [148, 154] width 19 height 19
click at [120, 213] on div at bounding box center [123, 204] width 19 height 19
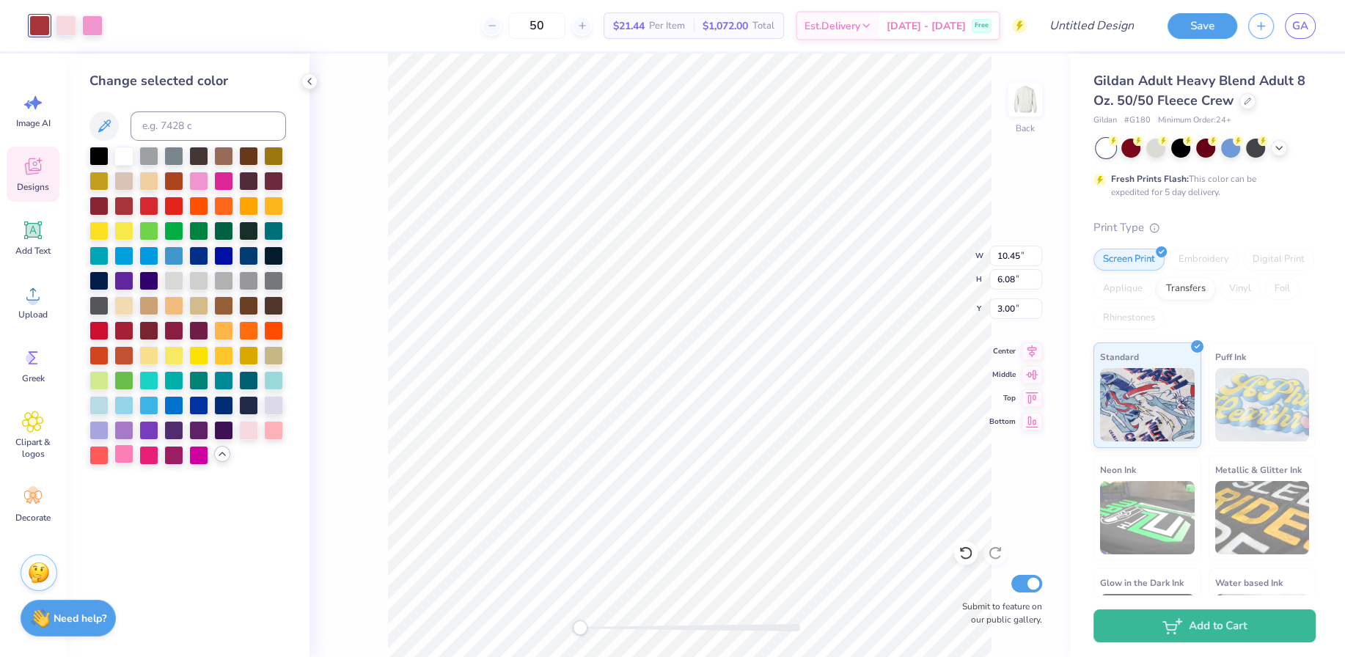
click at [123, 454] on div at bounding box center [123, 454] width 19 height 19
click at [200, 454] on div at bounding box center [198, 454] width 19 height 19
click at [174, 454] on div at bounding box center [173, 454] width 19 height 19
click at [65, 22] on div at bounding box center [66, 24] width 21 height 21
click at [273, 423] on div at bounding box center [273, 429] width 19 height 19
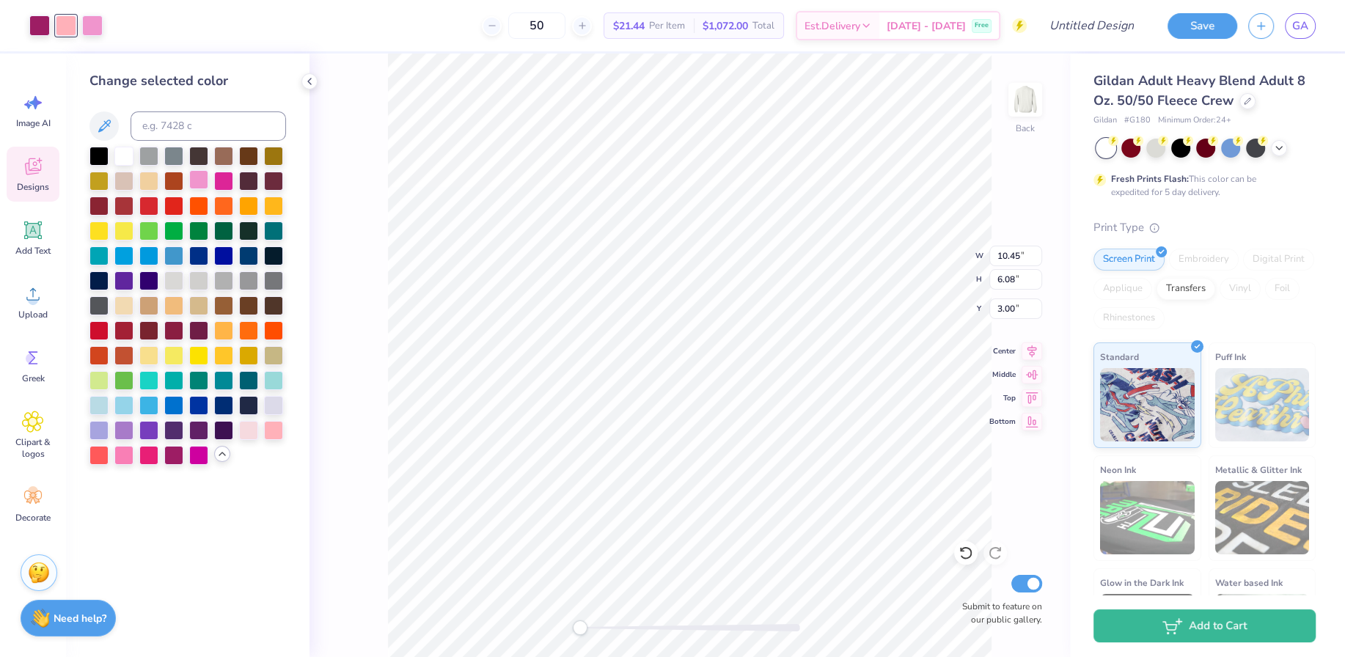
click at [197, 175] on div at bounding box center [198, 179] width 19 height 19
click at [971, 554] on icon at bounding box center [966, 553] width 12 height 13
click at [970, 554] on icon at bounding box center [966, 553] width 15 height 15
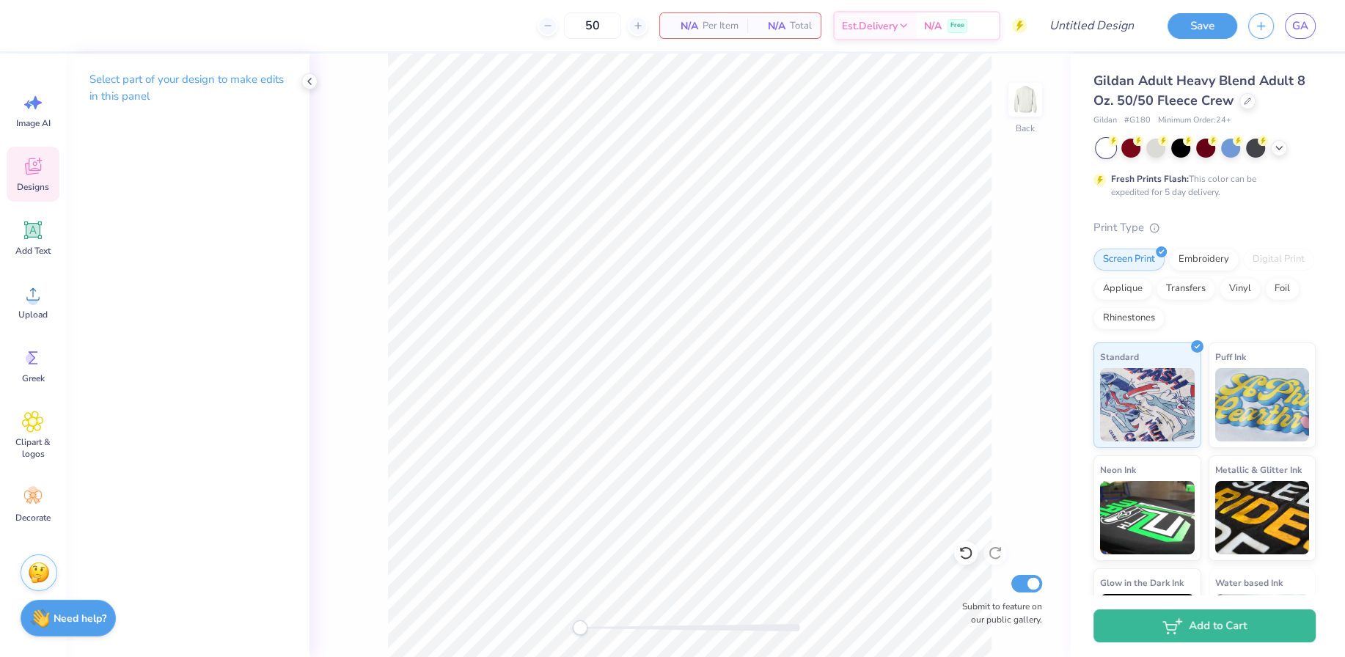
click at [19, 199] on div "Designs" at bounding box center [33, 174] width 53 height 55
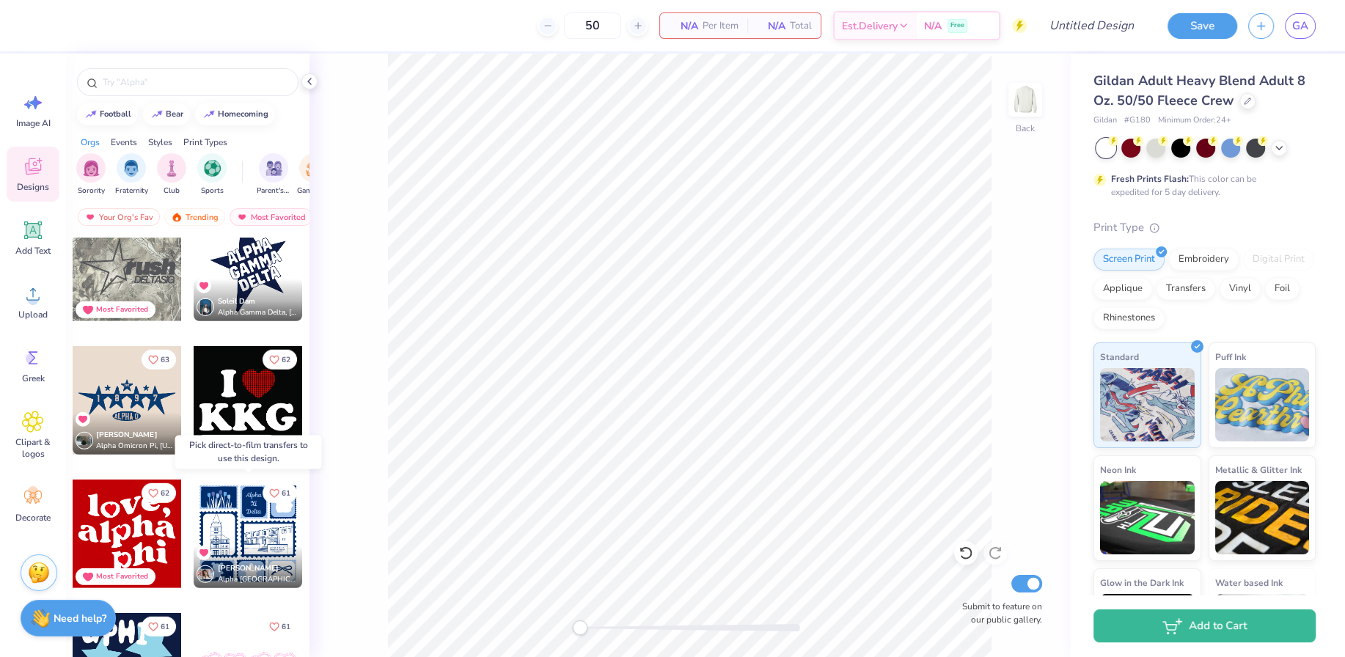
scroll to position [3995, 0]
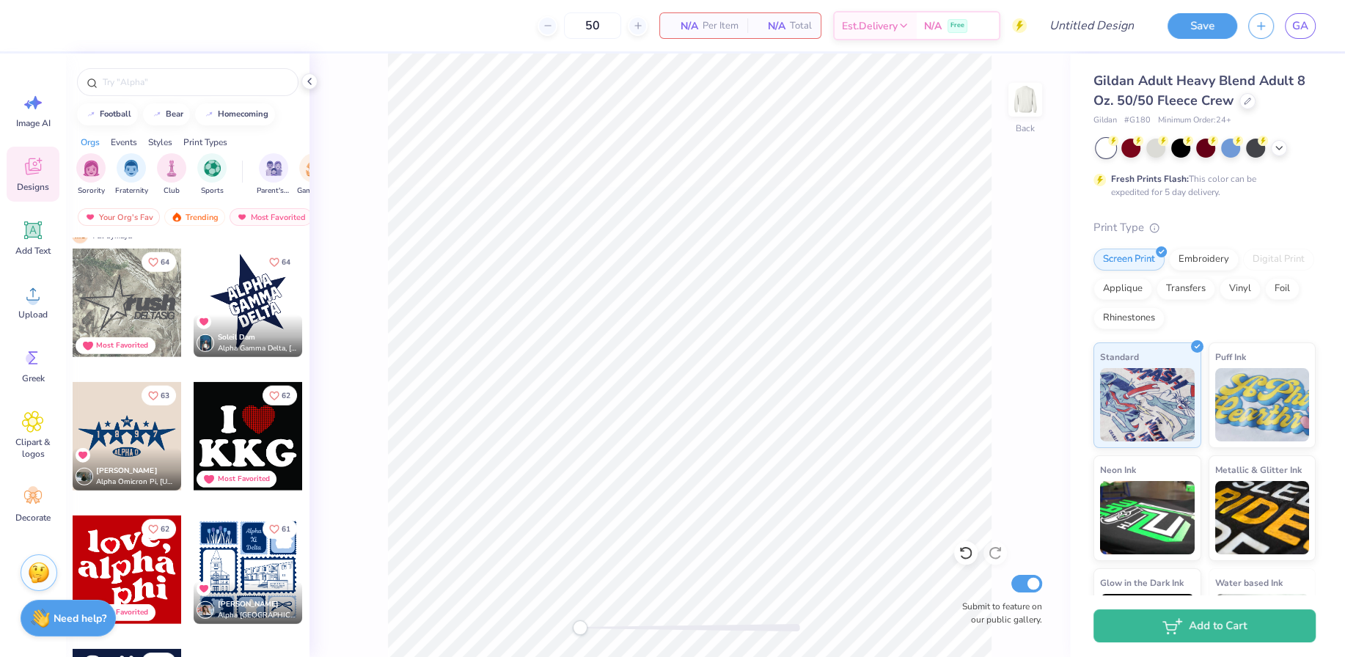
click at [246, 320] on div "Soleil Dam Alpha Gamma Delta, [GEOGRAPHIC_DATA]" at bounding box center [248, 336] width 109 height 43
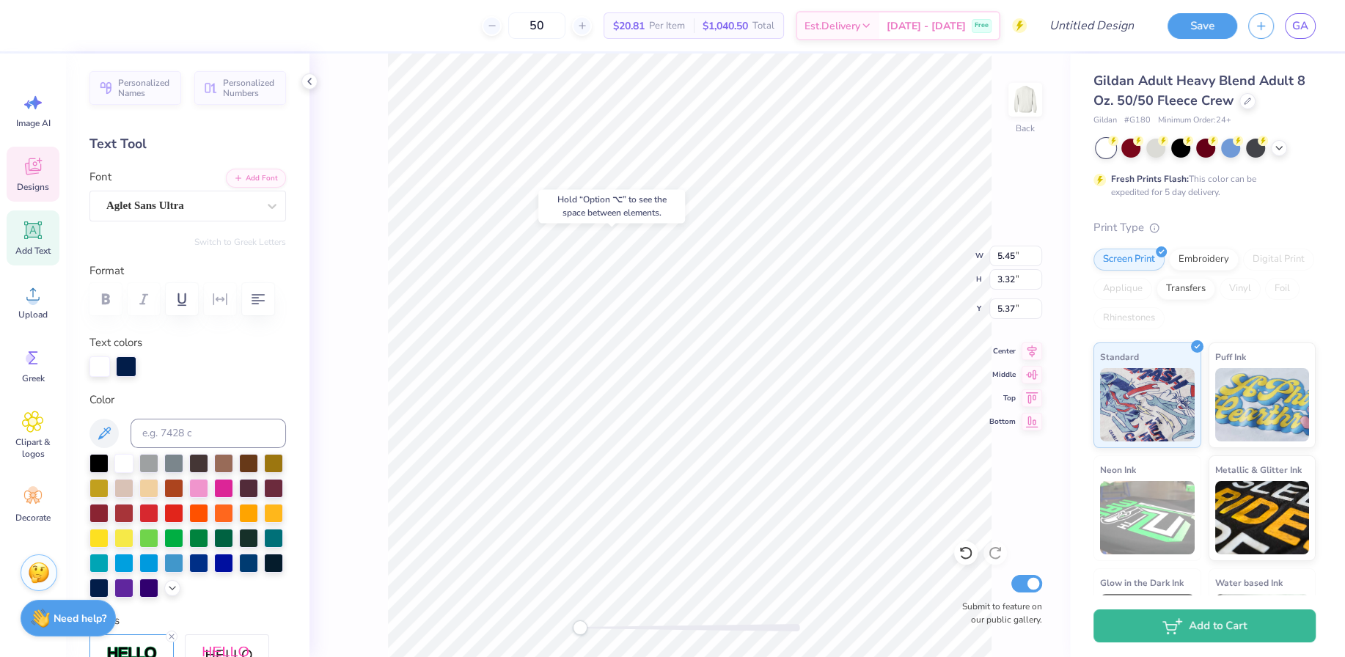
type input "6.36"
type input "3.52"
type input "6.86"
type textarea "EPSILON"
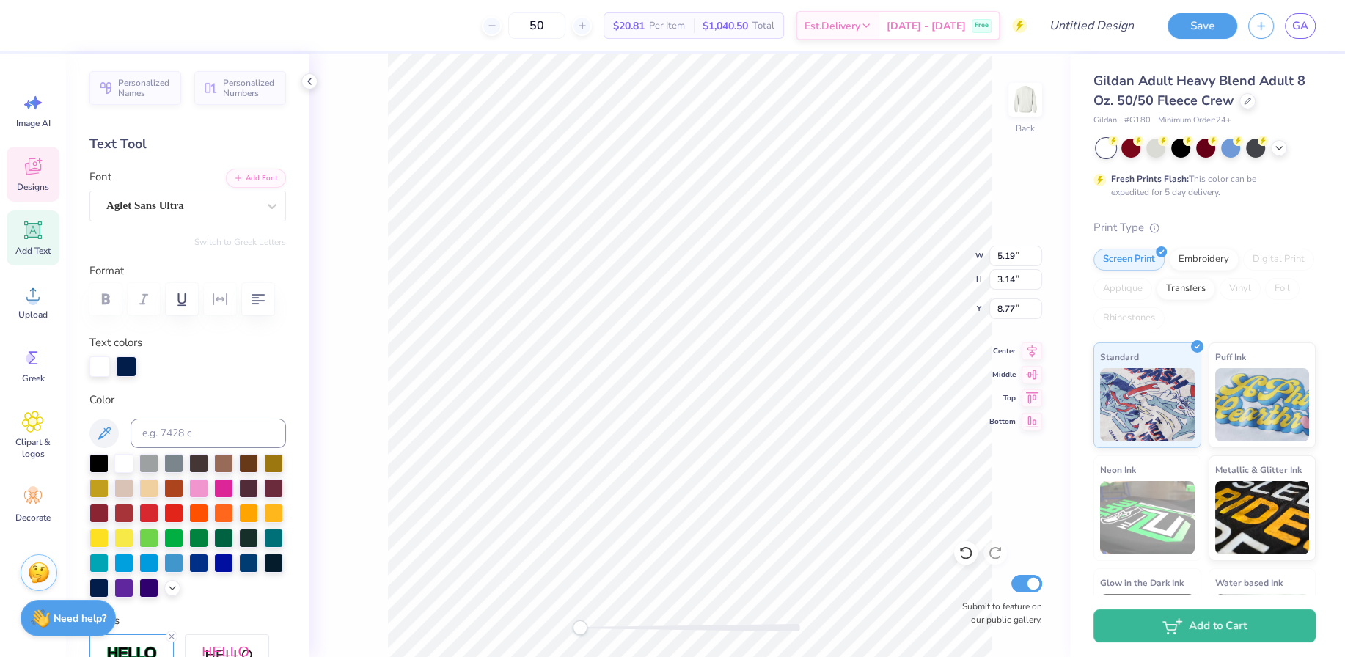
type textarea "PHI"
click at [47, 26] on div at bounding box center [39, 24] width 21 height 21
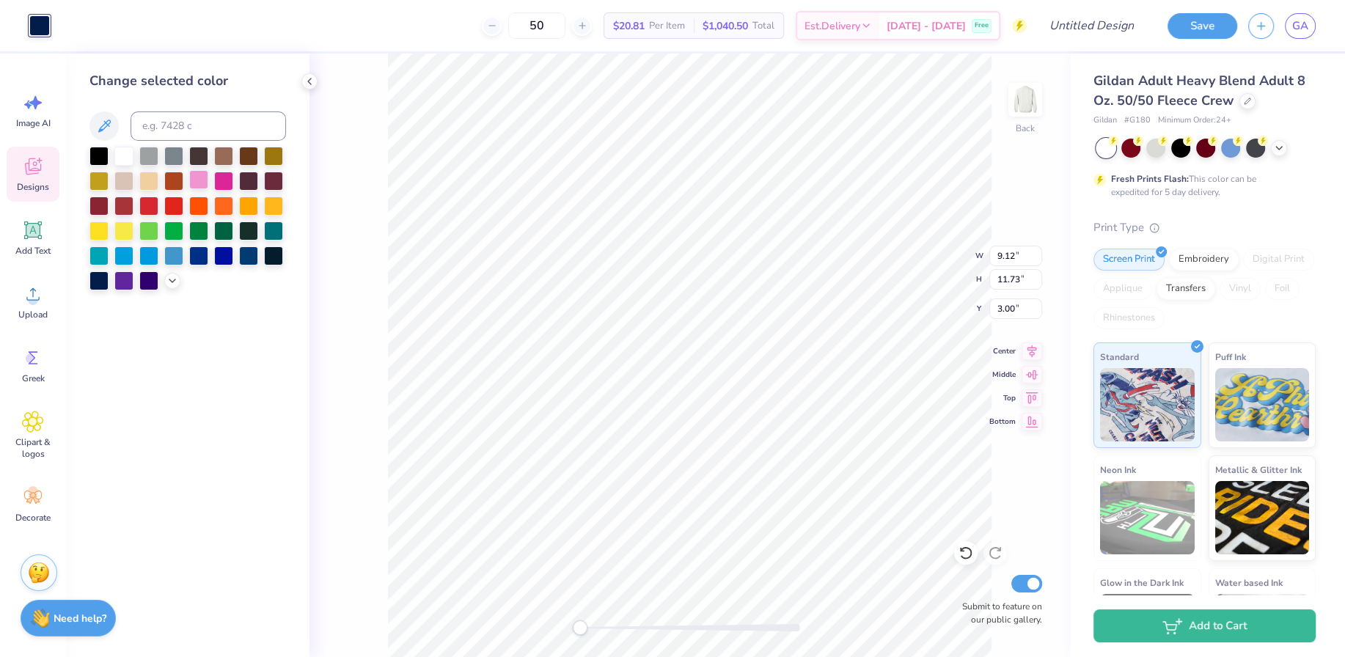
click at [208, 181] on div at bounding box center [198, 179] width 19 height 19
click at [198, 178] on div at bounding box center [198, 179] width 19 height 19
click at [169, 278] on polyline at bounding box center [172, 279] width 6 height 3
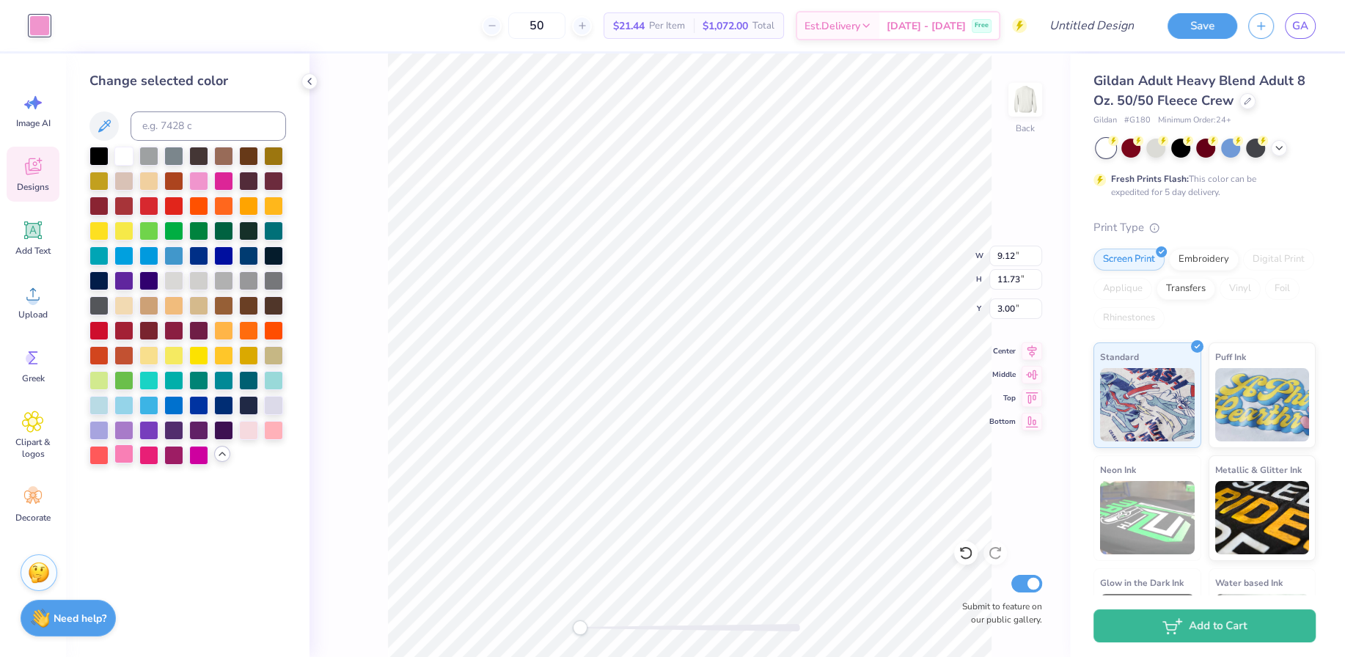
click at [128, 452] on div at bounding box center [123, 454] width 19 height 19
click at [43, 24] on div at bounding box center [39, 25] width 21 height 21
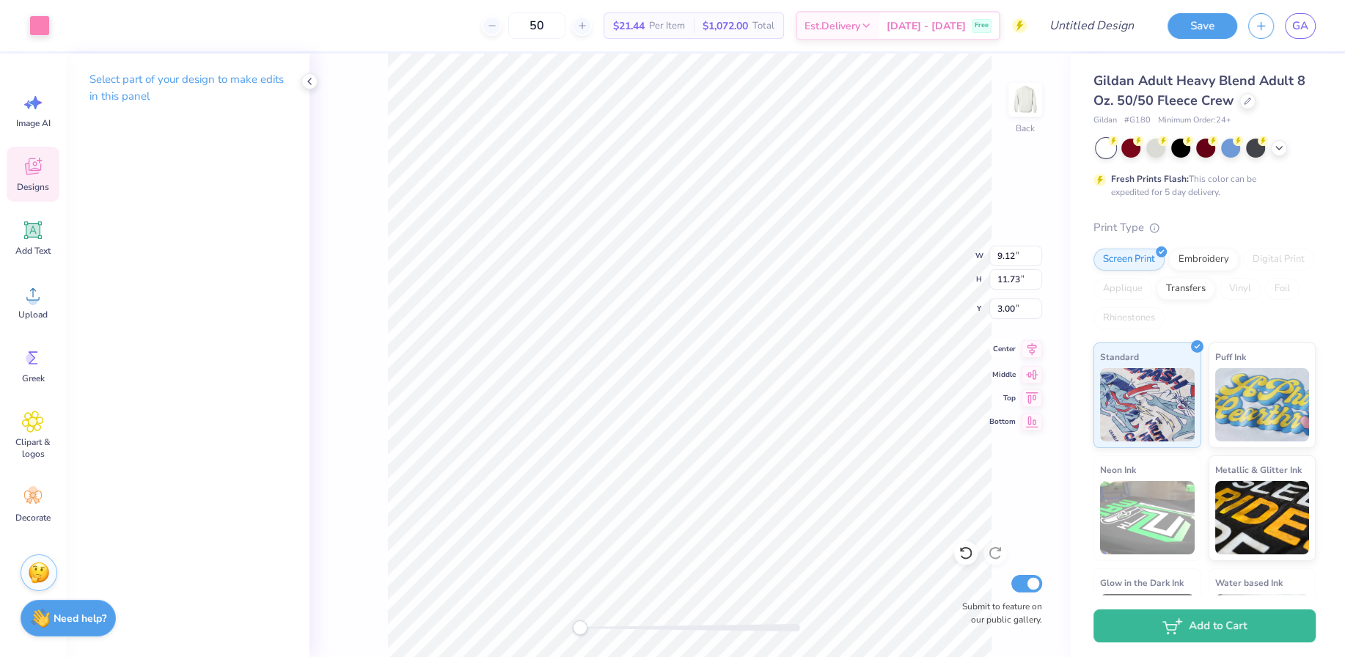
click at [1031, 346] on icon at bounding box center [1032, 349] width 21 height 18
click at [94, 26] on div at bounding box center [92, 24] width 21 height 21
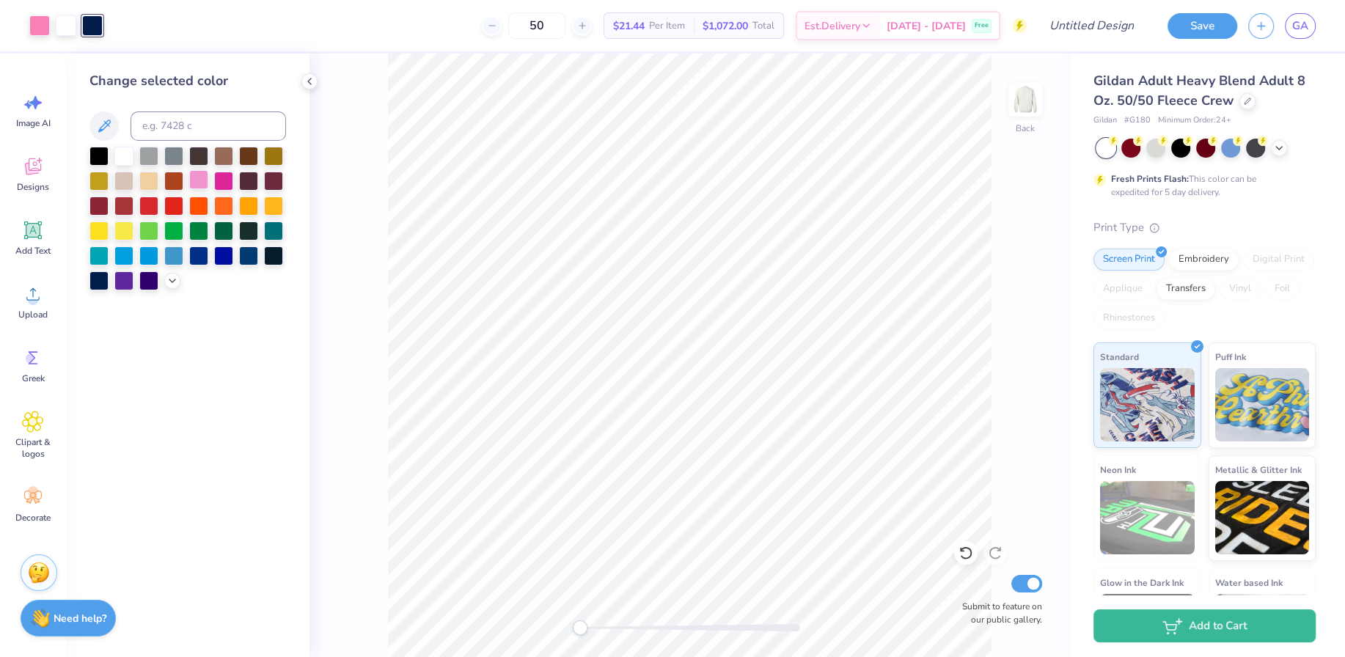
click at [200, 181] on div at bounding box center [198, 179] width 19 height 19
click at [41, 23] on div at bounding box center [39, 24] width 21 height 21
click at [205, 183] on div at bounding box center [198, 179] width 19 height 19
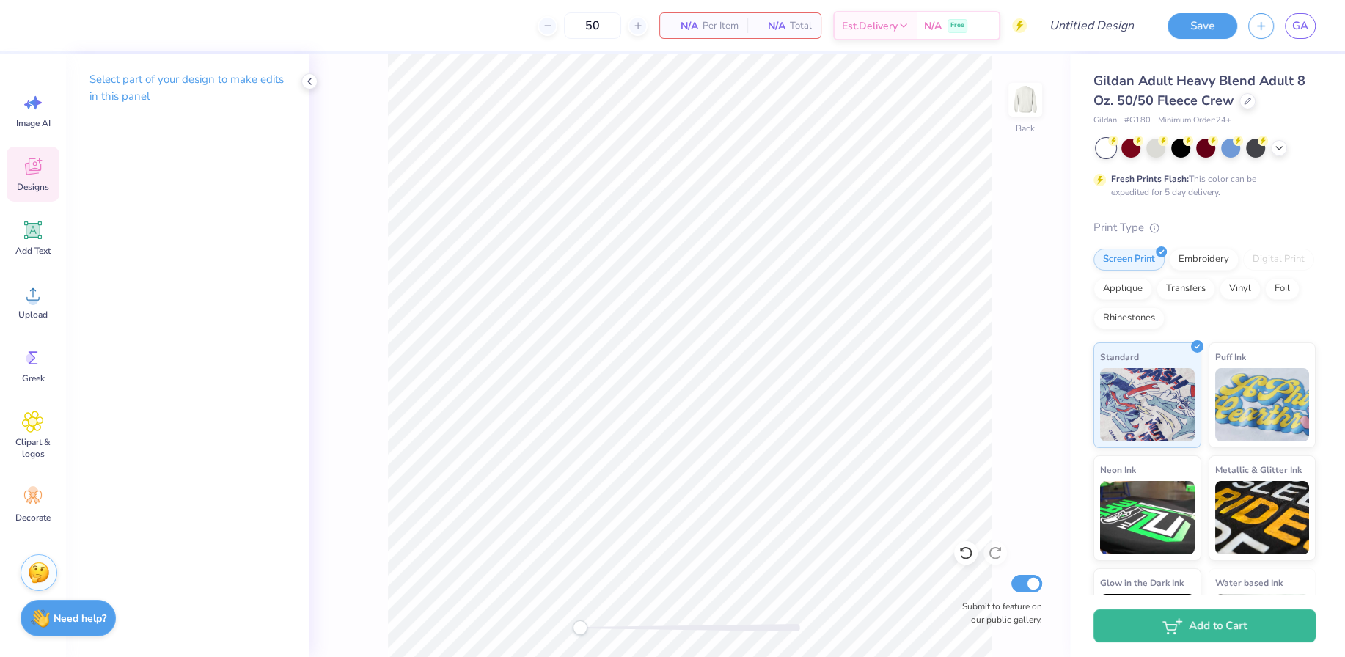
click at [32, 165] on icon at bounding box center [33, 167] width 22 height 22
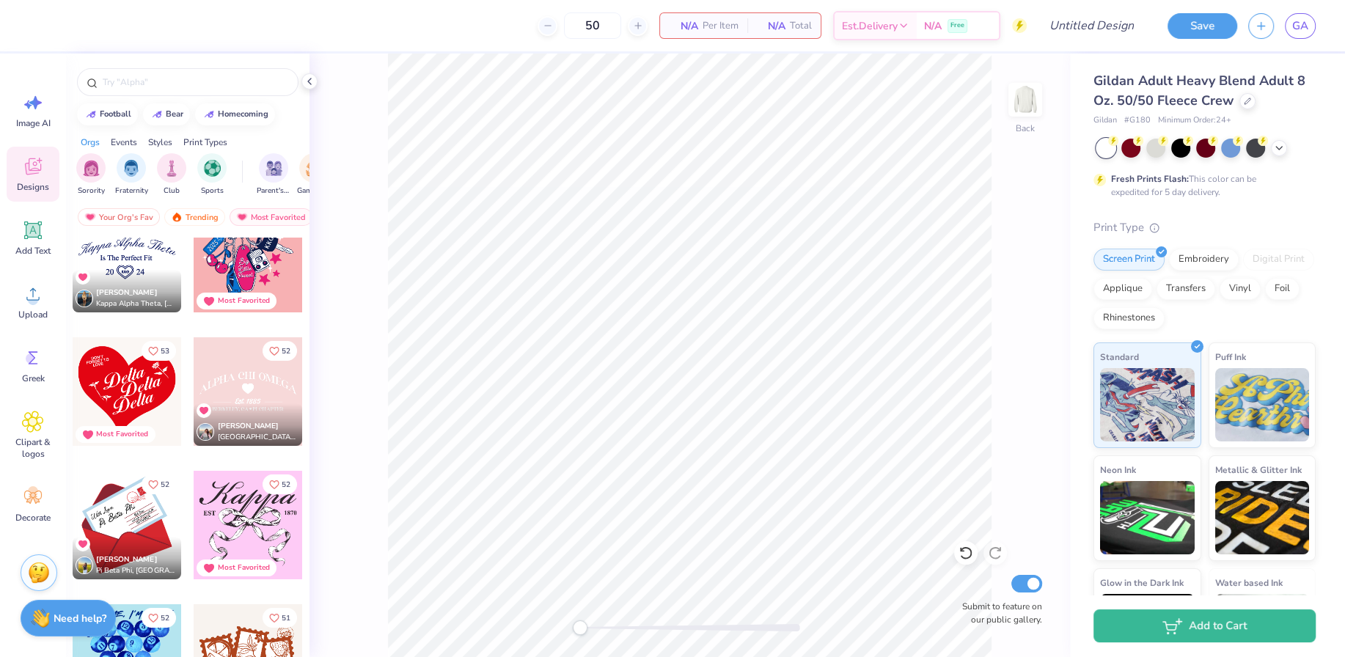
scroll to position [5661, 0]
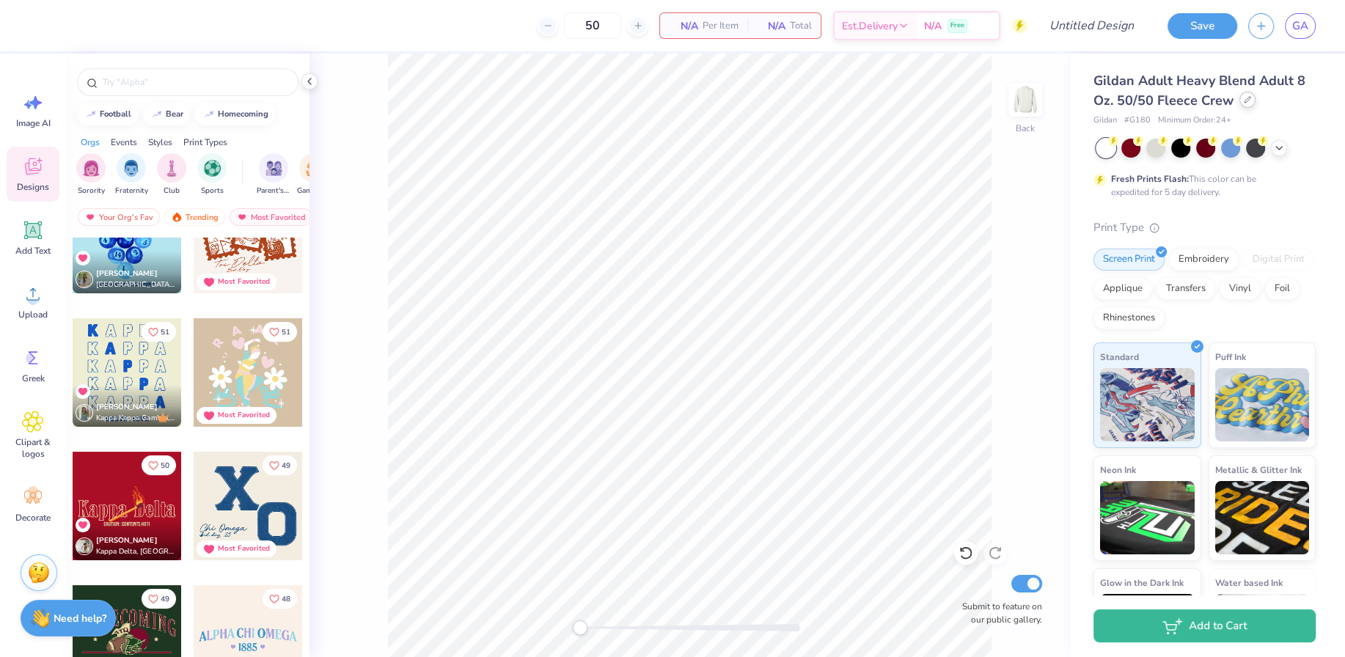
click at [1243, 103] on div at bounding box center [1248, 100] width 16 height 16
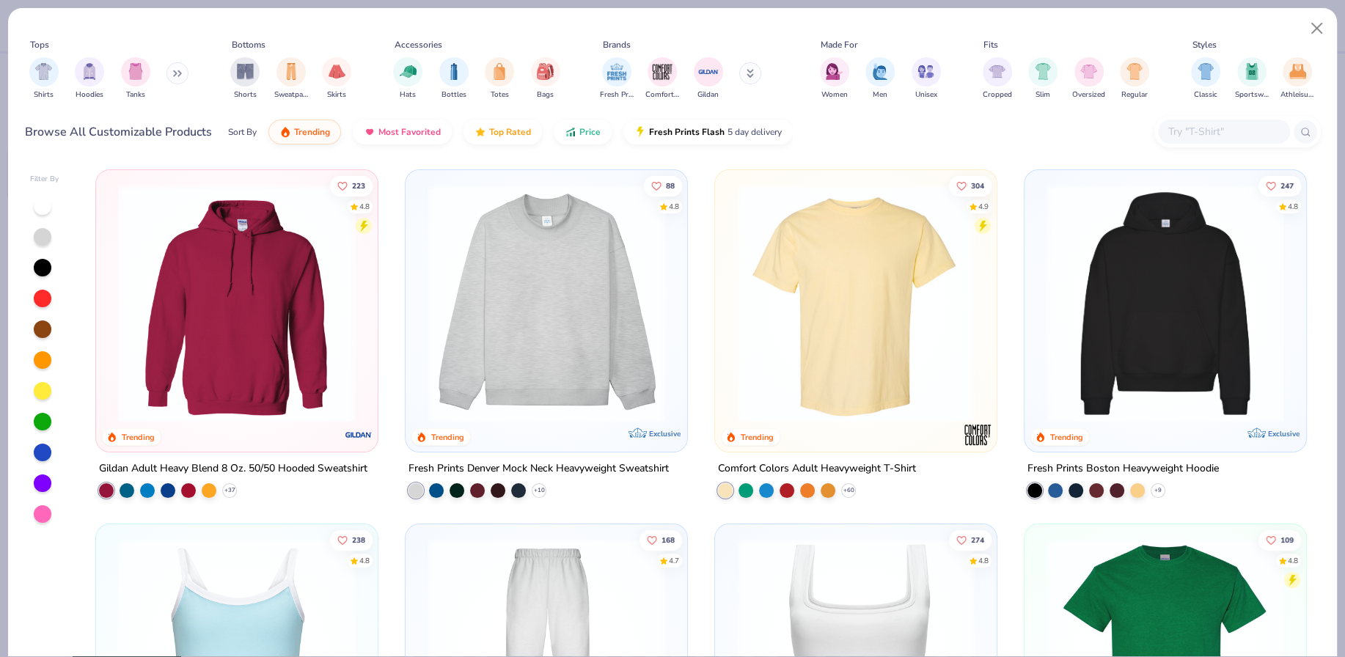
click at [559, 334] on img at bounding box center [546, 304] width 252 height 238
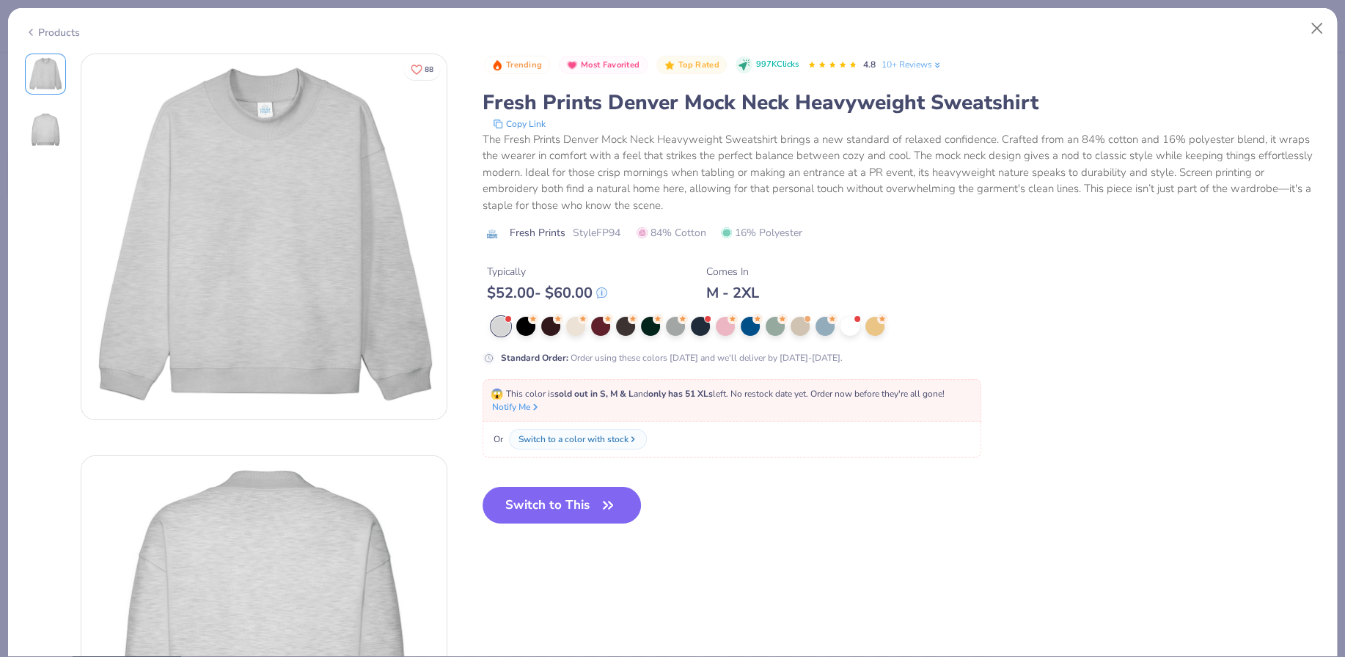
click at [53, 31] on div "Products" at bounding box center [52, 32] width 55 height 15
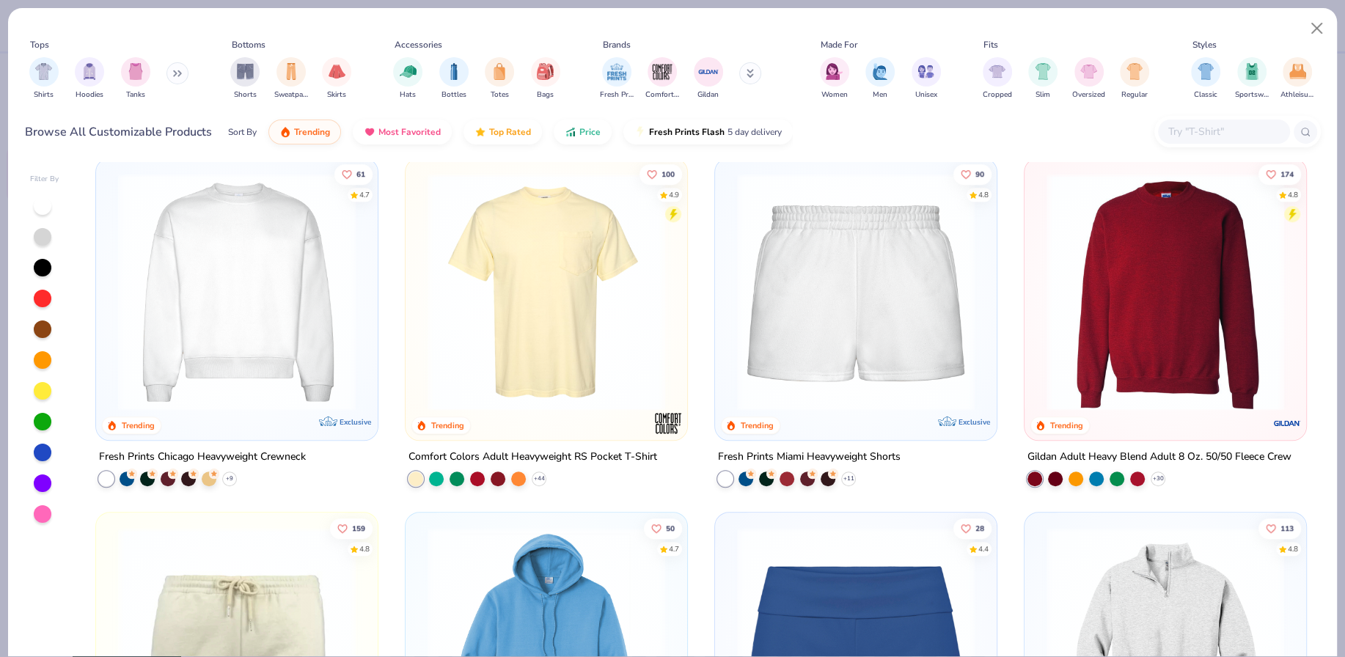
scroll to position [1094, 0]
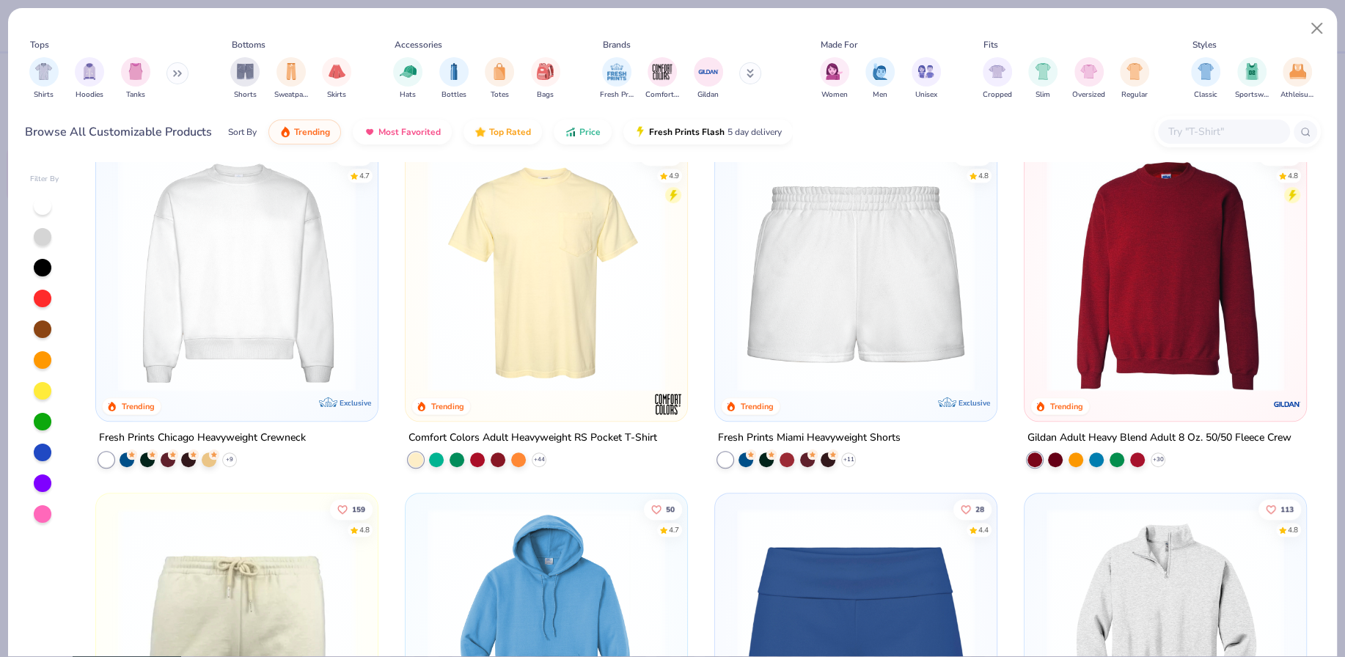
click at [1155, 324] on img at bounding box center [1165, 273] width 252 height 238
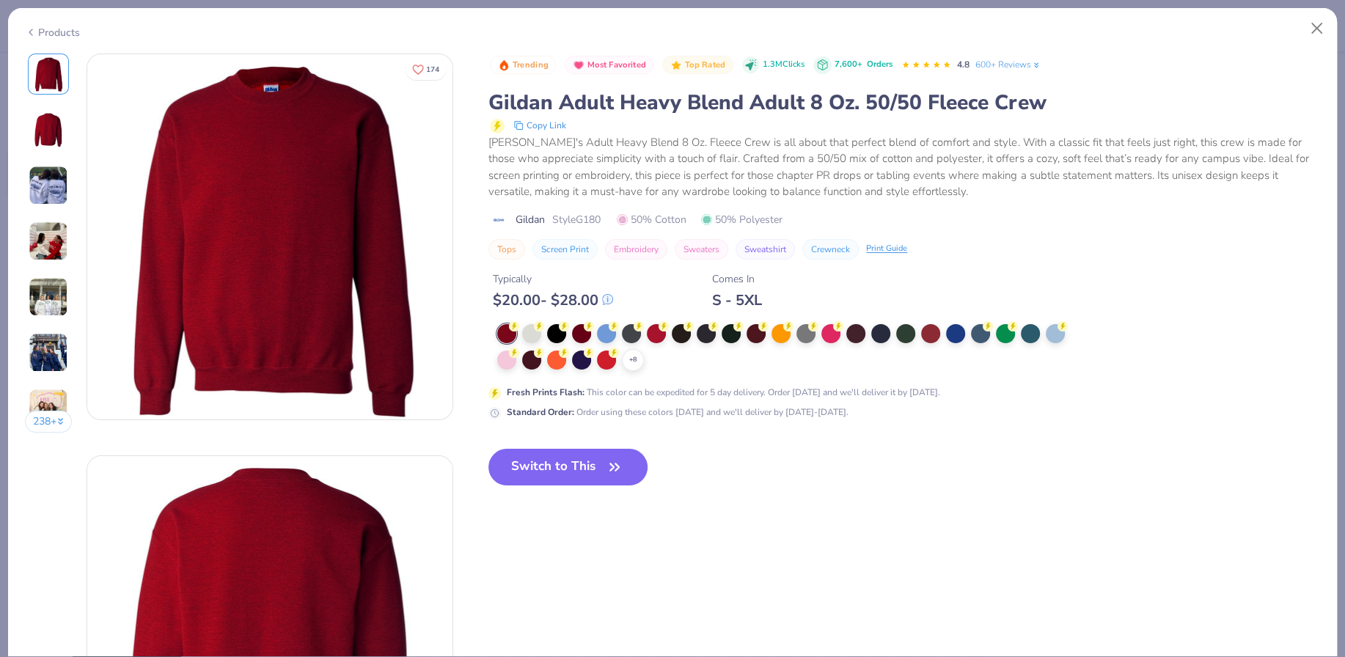
click at [1333, 26] on div "Products" at bounding box center [672, 27] width 1329 height 38
click at [1328, 25] on button "Close" at bounding box center [1318, 29] width 28 height 28
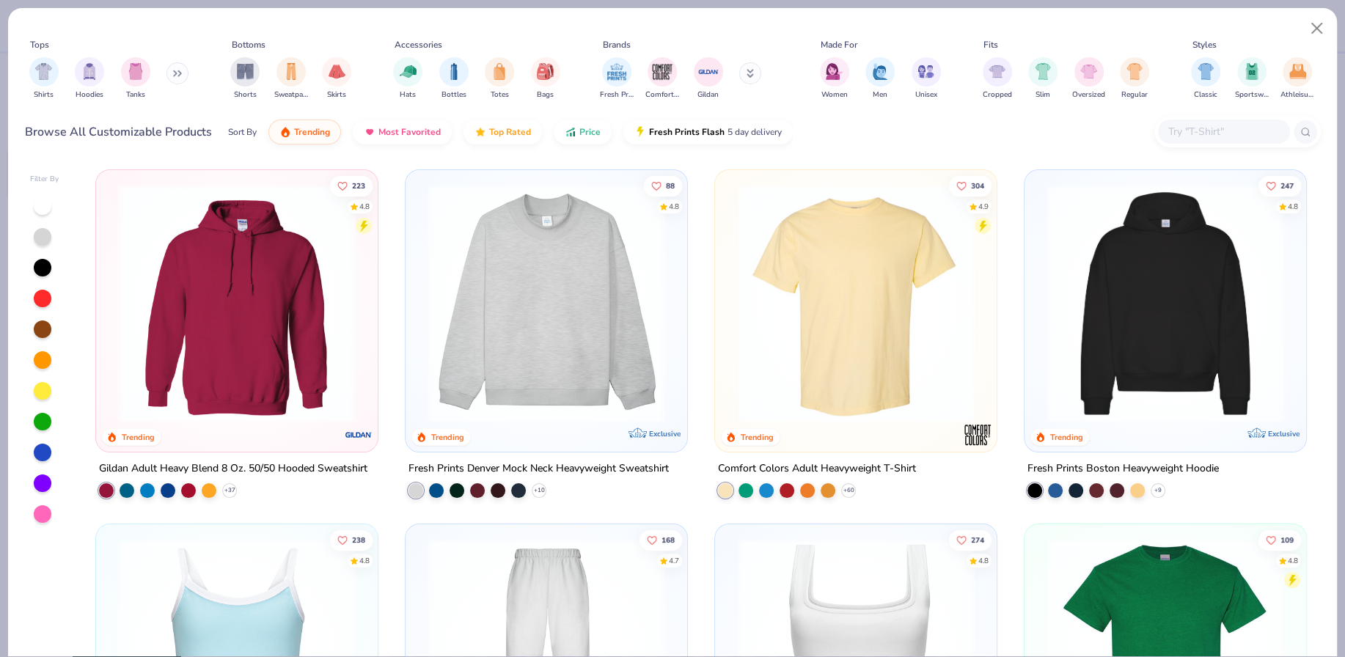
click at [1155, 348] on img at bounding box center [1165, 304] width 252 height 238
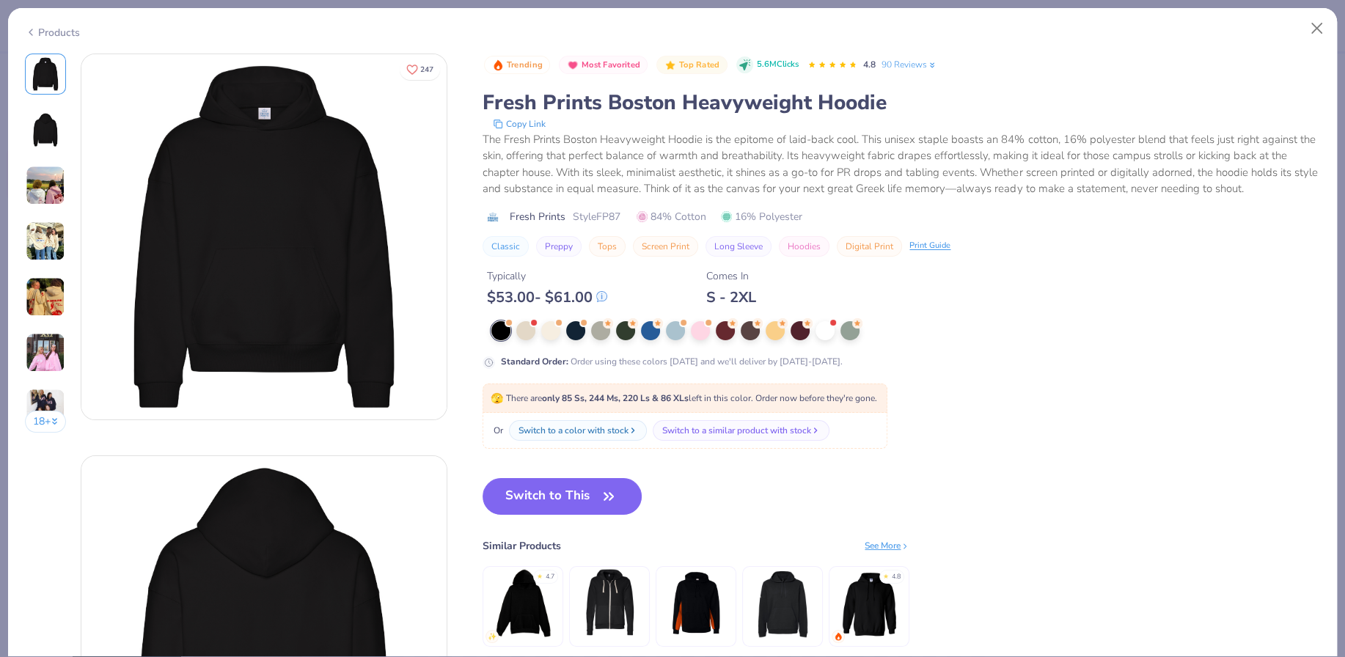
click at [64, 33] on div "Products" at bounding box center [52, 32] width 55 height 15
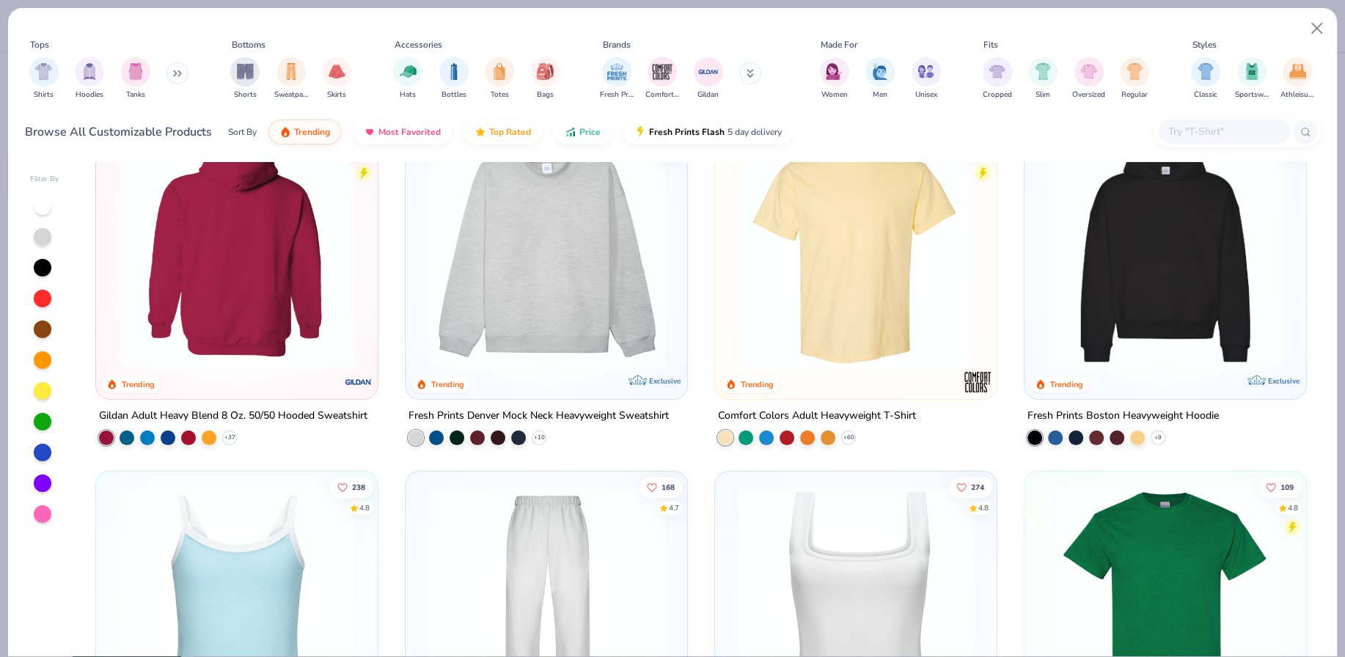
scroll to position [56, 0]
